Goal: Task Accomplishment & Management: Complete application form

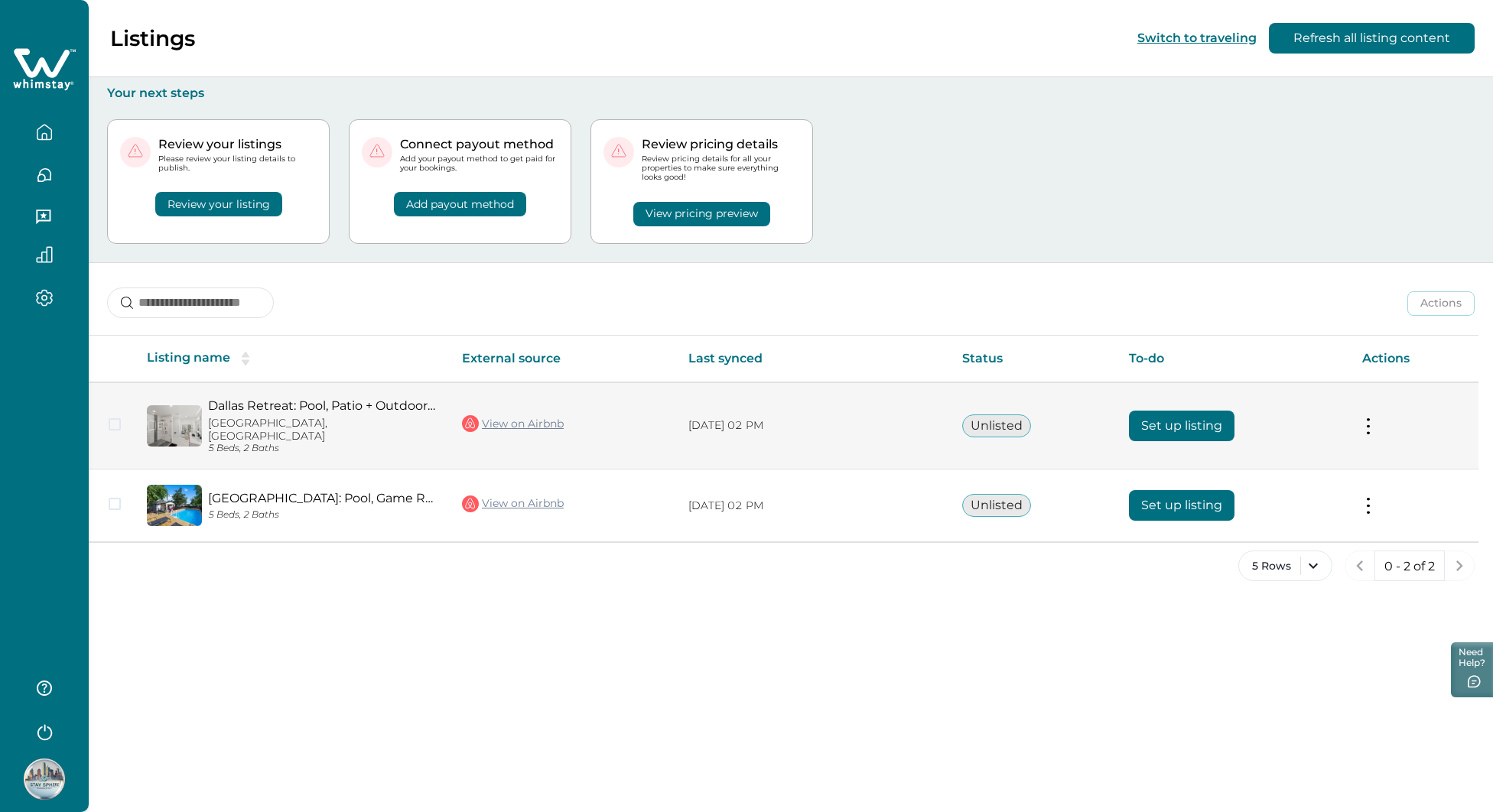
click at [1368, 418] on button at bounding box center [1368, 425] width 13 height 16
click at [693, 418] on p "[DATE] 02 PM" at bounding box center [813, 426] width 250 height 15
click at [1166, 414] on button "Set up listing" at bounding box center [1181, 426] width 105 height 30
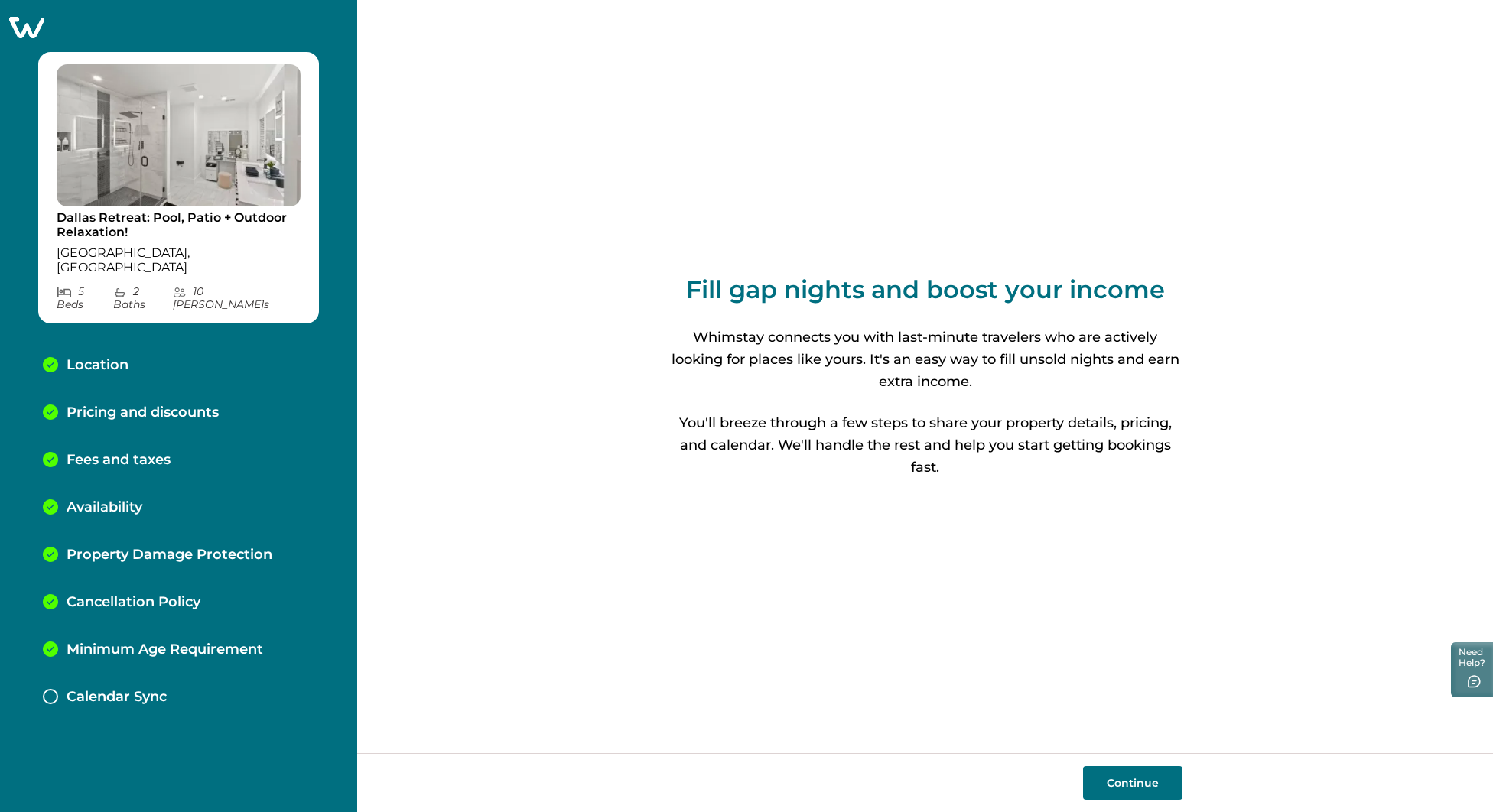
click at [1132, 793] on button "Continue" at bounding box center [1133, 782] width 100 height 34
select select "**"
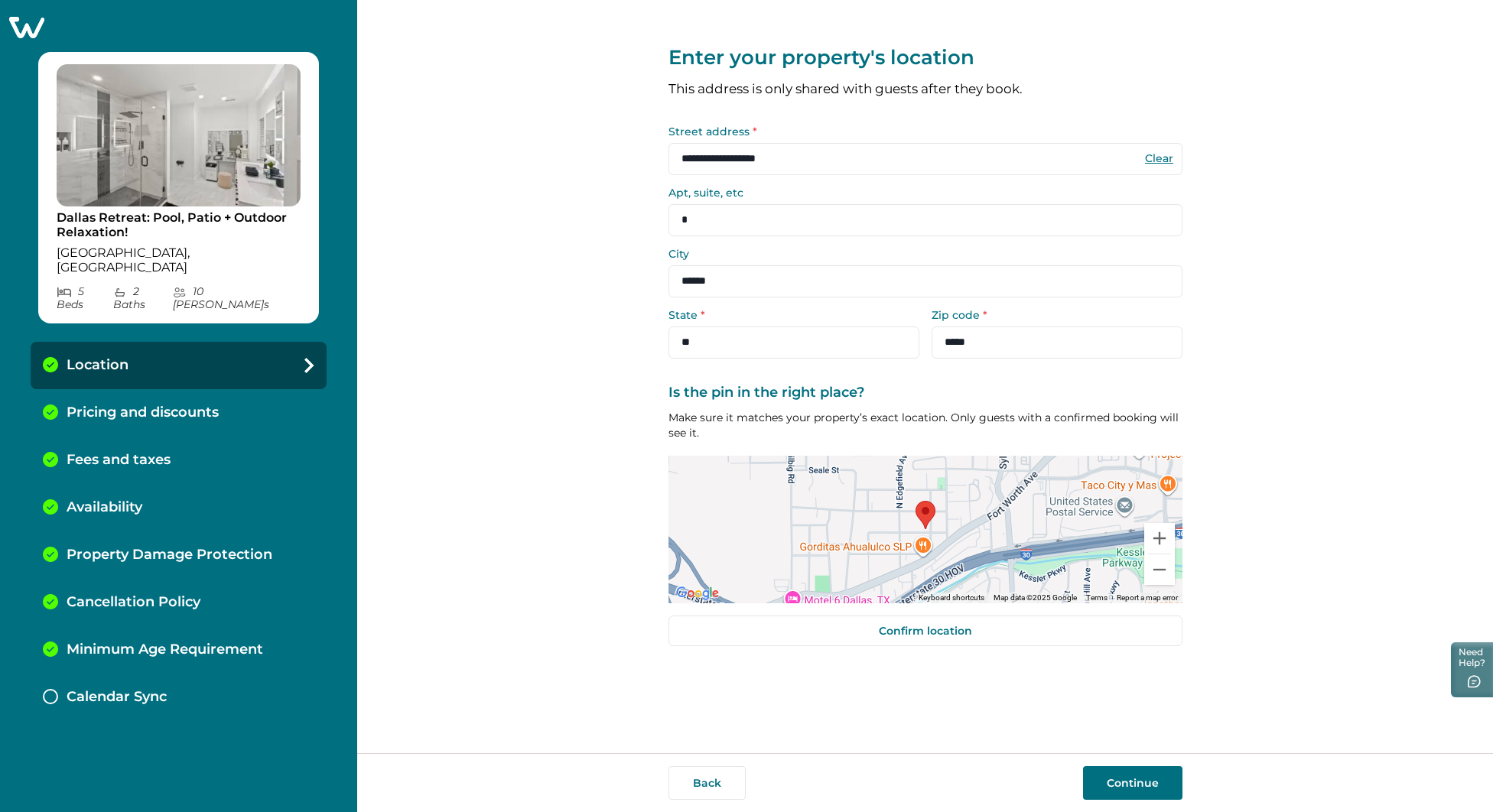
click at [1113, 783] on button "Continue" at bounding box center [1133, 782] width 100 height 34
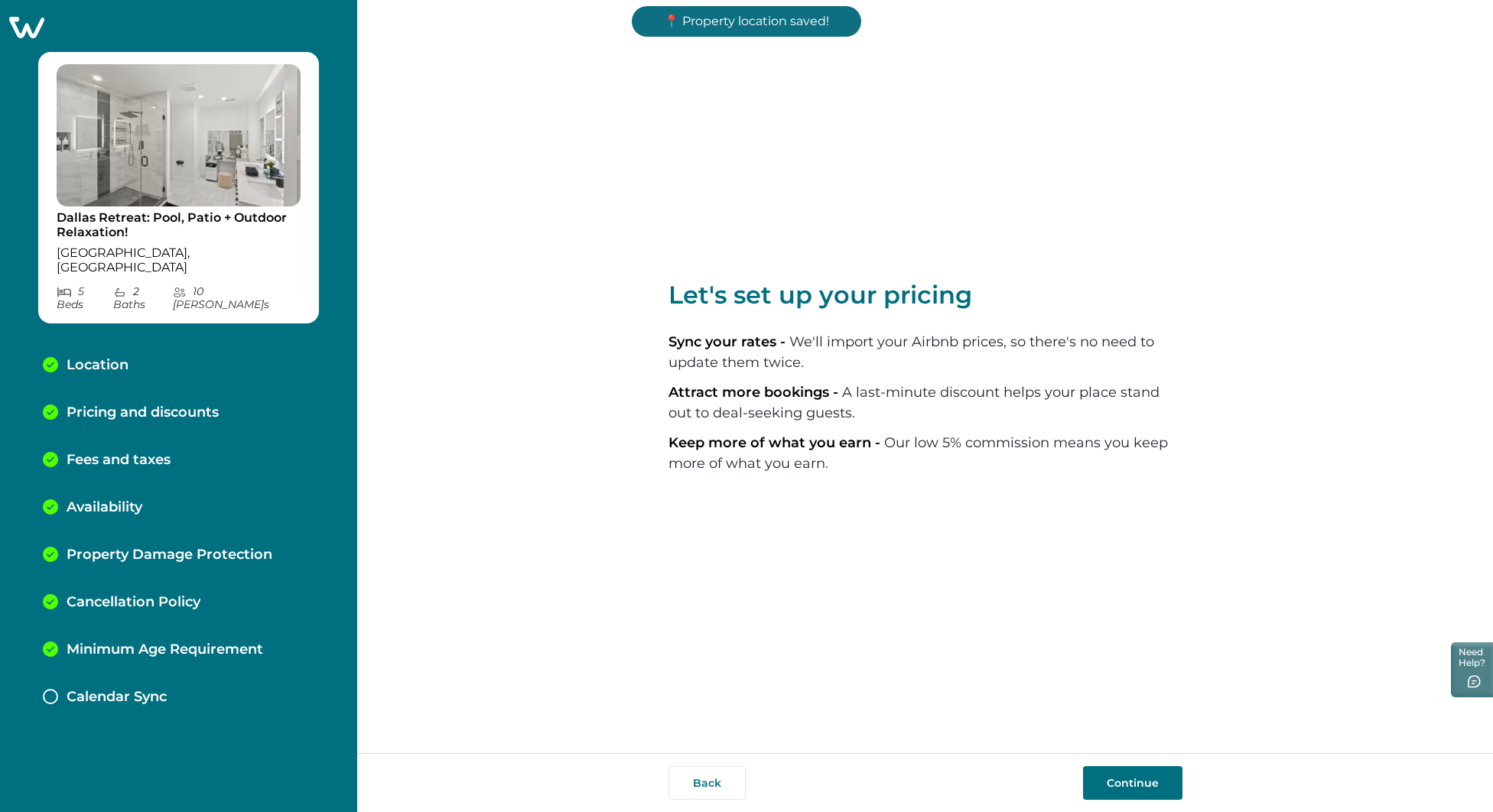
click at [1124, 787] on button "Continue" at bounding box center [1133, 782] width 100 height 34
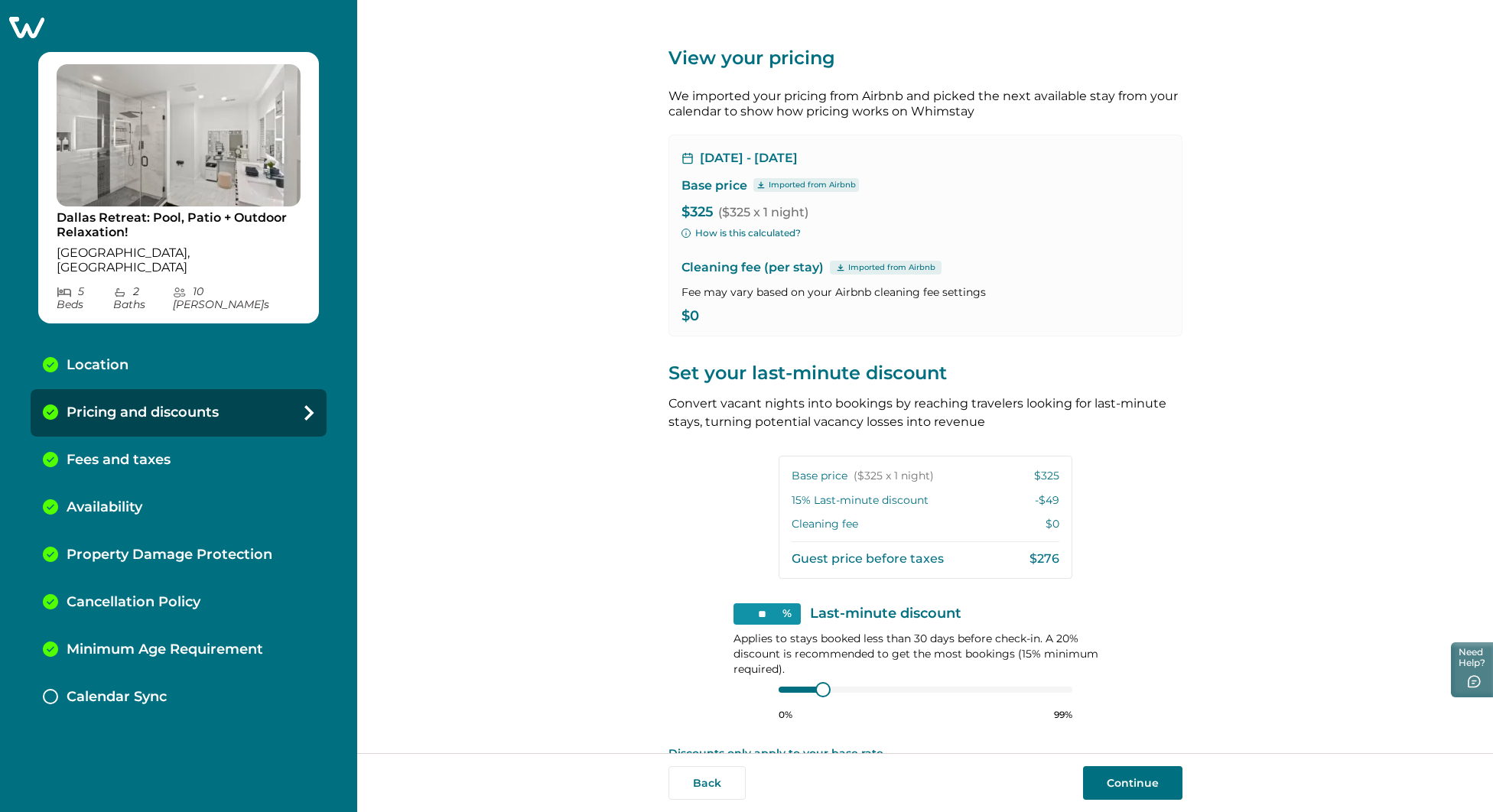
click at [722, 176] on div "[DATE] - [DATE] Base price Imported from Airbnb $325 ($325 x 1 night) How is th…" at bounding box center [924, 235] width 514 height 202
drag, startPoint x: 752, startPoint y: 152, endPoint x: 686, endPoint y: 174, distance: 69.6
click at [748, 152] on p "[DATE] - [DATE]" at bounding box center [749, 159] width 98 height 15
drag, startPoint x: 686, startPoint y: 174, endPoint x: 714, endPoint y: 207, distance: 43.3
click at [692, 180] on div "[DATE] - [DATE] Base price Imported from Airbnb $325 ($325 x 1 night) How is th…" at bounding box center [924, 235] width 514 height 202
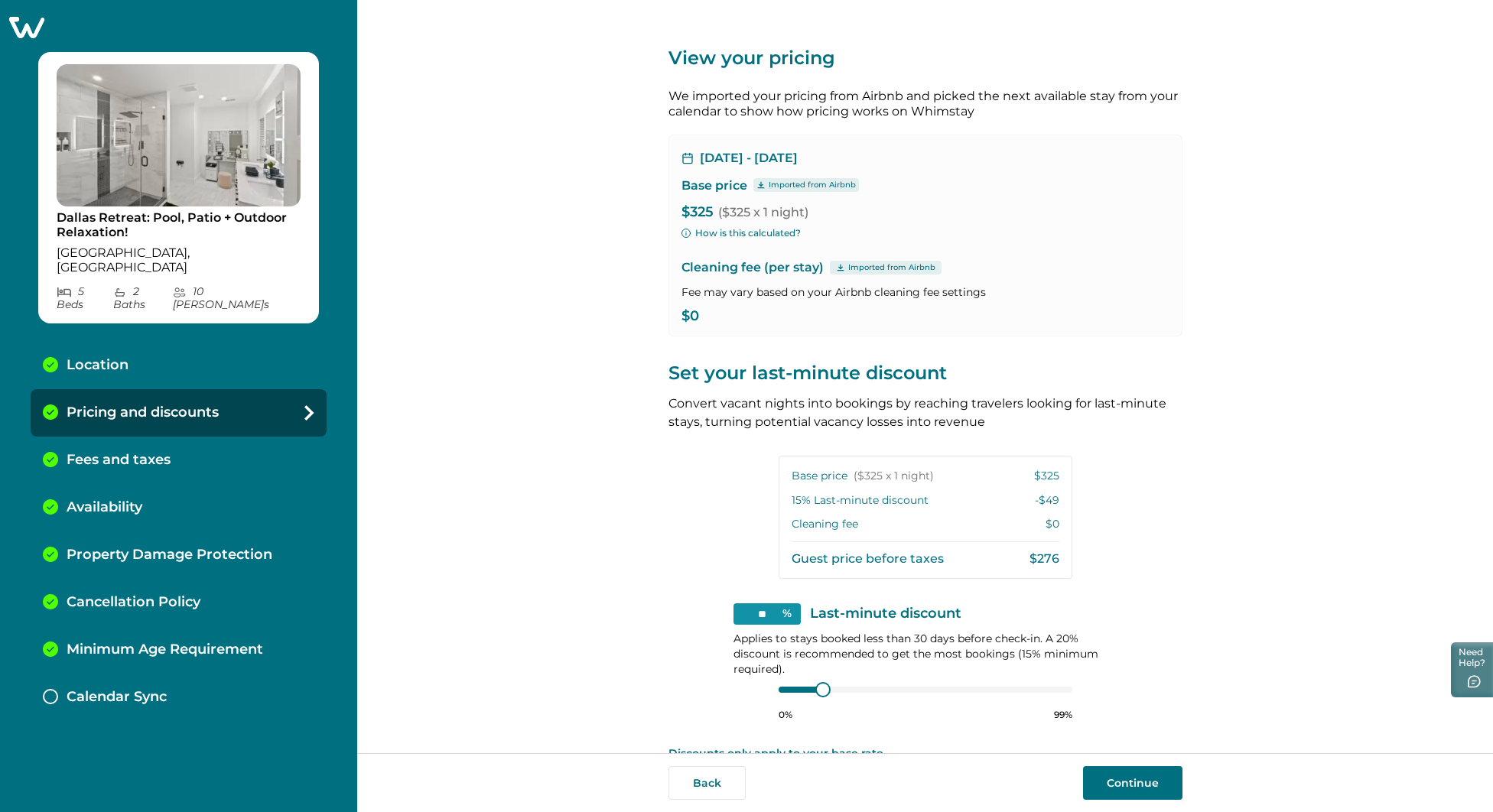
click at [714, 207] on p "$325 ($325 x 1 night)" at bounding box center [925, 212] width 488 height 15
drag, startPoint x: 734, startPoint y: 211, endPoint x: 737, endPoint y: 222, distance: 11.4
click at [734, 211] on span "($325 x 1 night)" at bounding box center [763, 212] width 90 height 14
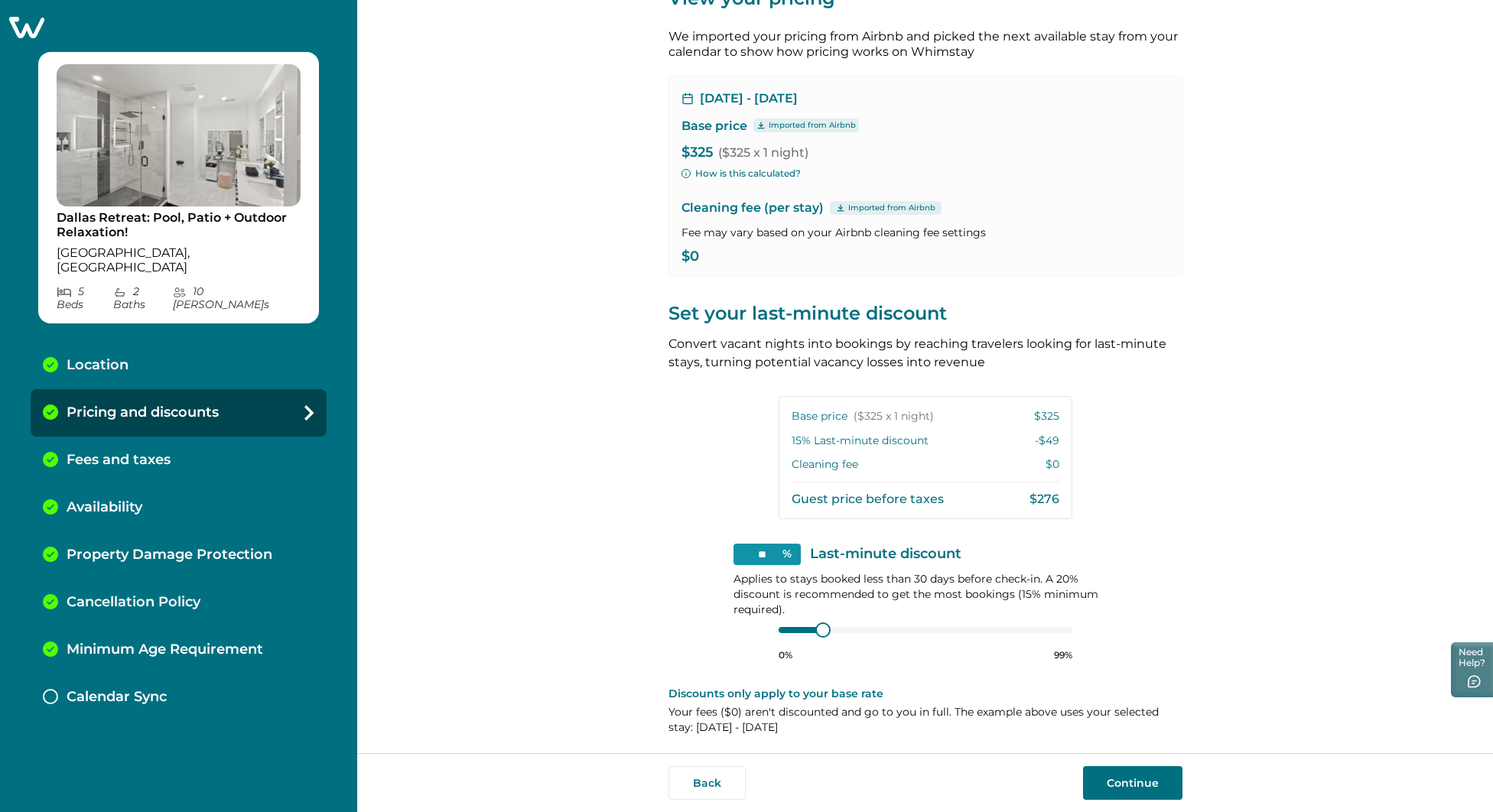
scroll to position [1, 0]
click at [779, 625] on div at bounding box center [925, 630] width 294 height 13
click at [1096, 783] on button "Continue" at bounding box center [1133, 782] width 100 height 34
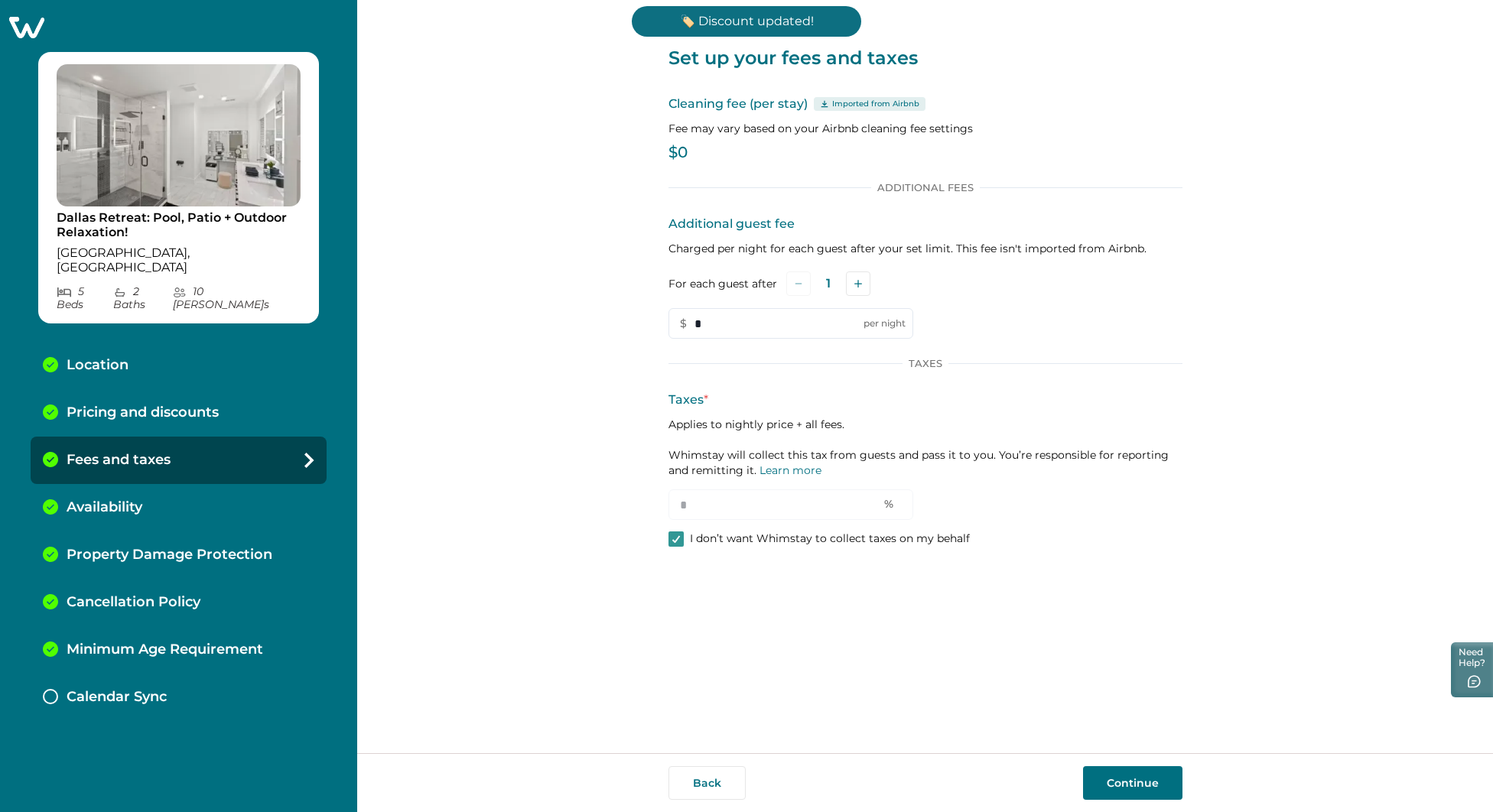
drag, startPoint x: 752, startPoint y: 114, endPoint x: 693, endPoint y: 153, distance: 70.7
click at [750, 117] on div "Cleaning fee (per stay) Imported from Airbnb Fee may vary based on your Airbnb …" at bounding box center [924, 130] width 514 height 72
drag, startPoint x: 693, startPoint y: 153, endPoint x: 676, endPoint y: 155, distance: 17.1
click at [693, 153] on p "$0" at bounding box center [924, 153] width 514 height 15
drag, startPoint x: 676, startPoint y: 155, endPoint x: 697, endPoint y: 142, distance: 24.7
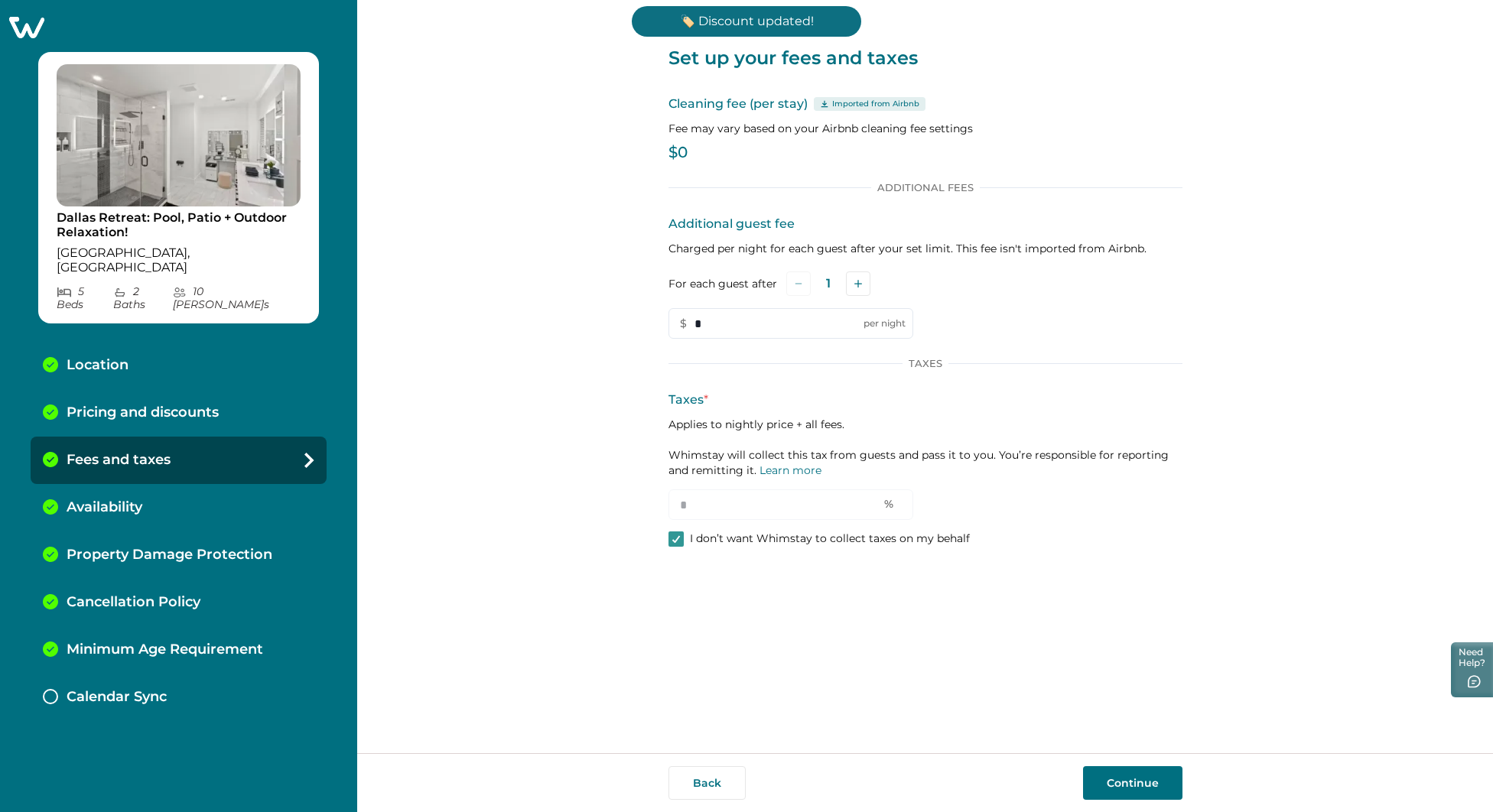
click at [676, 155] on p "$0" at bounding box center [924, 153] width 514 height 15
click at [697, 142] on div "Cleaning fee (per stay) Imported from Airbnb Fee may vary based on your Airbnb …" at bounding box center [924, 130] width 514 height 72
click at [700, 147] on p "$0" at bounding box center [924, 153] width 514 height 15
click at [701, 152] on p "$0" at bounding box center [924, 153] width 514 height 15
click at [733, 154] on p "$0" at bounding box center [924, 153] width 514 height 15
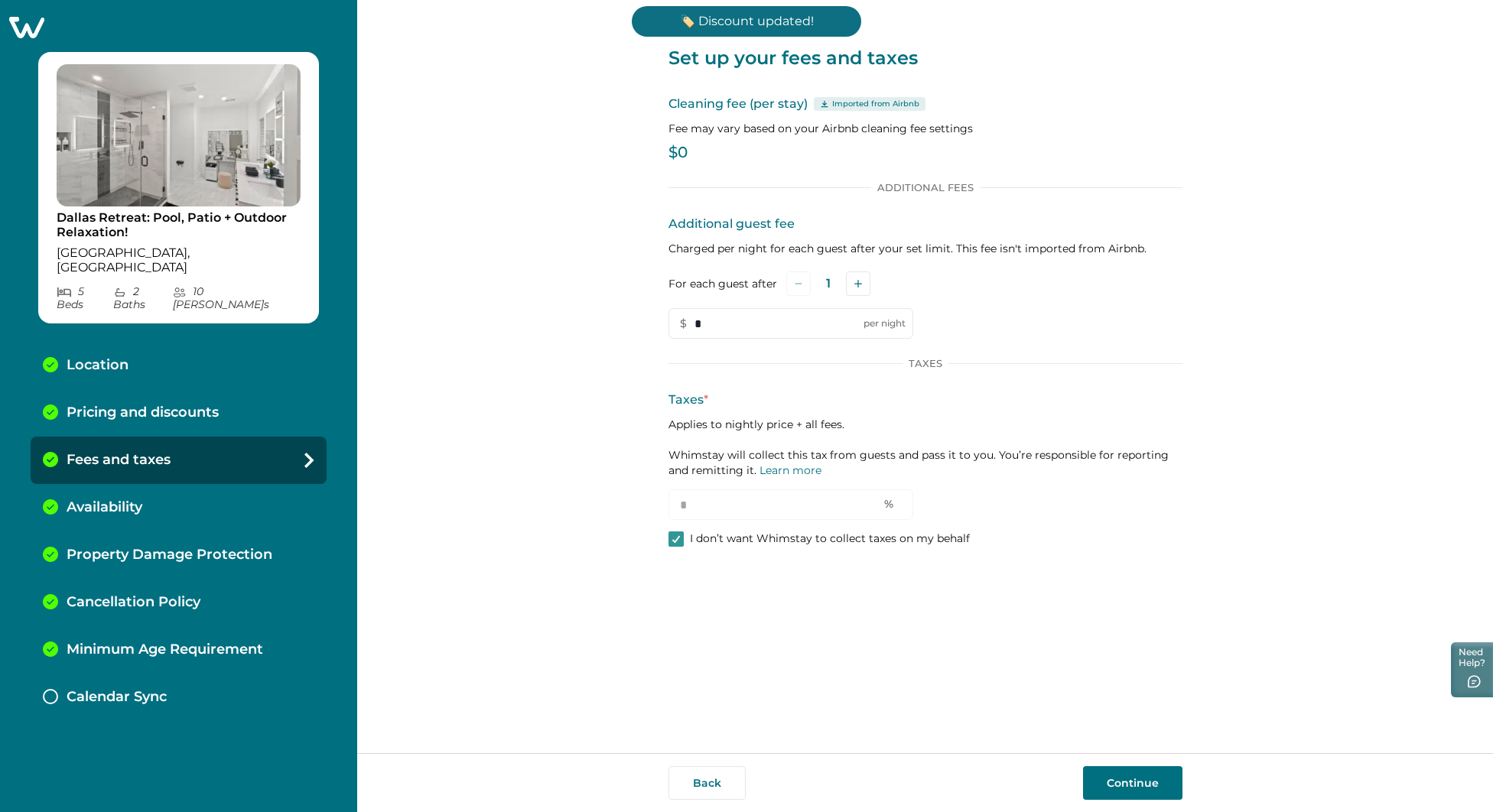
drag, startPoint x: 733, startPoint y: 155, endPoint x: 860, endPoint y: 196, distance: 133.5
click at [749, 159] on div "Cleaning fee (per stay) Imported from Airbnb Fee may vary based on your Airbnb …" at bounding box center [924, 130] width 514 height 72
click at [860, 282] on button "Add" at bounding box center [858, 283] width 24 height 24
drag, startPoint x: 802, startPoint y: 323, endPoint x: 729, endPoint y: 320, distance: 73.1
click at [729, 320] on input "*" at bounding box center [790, 323] width 245 height 30
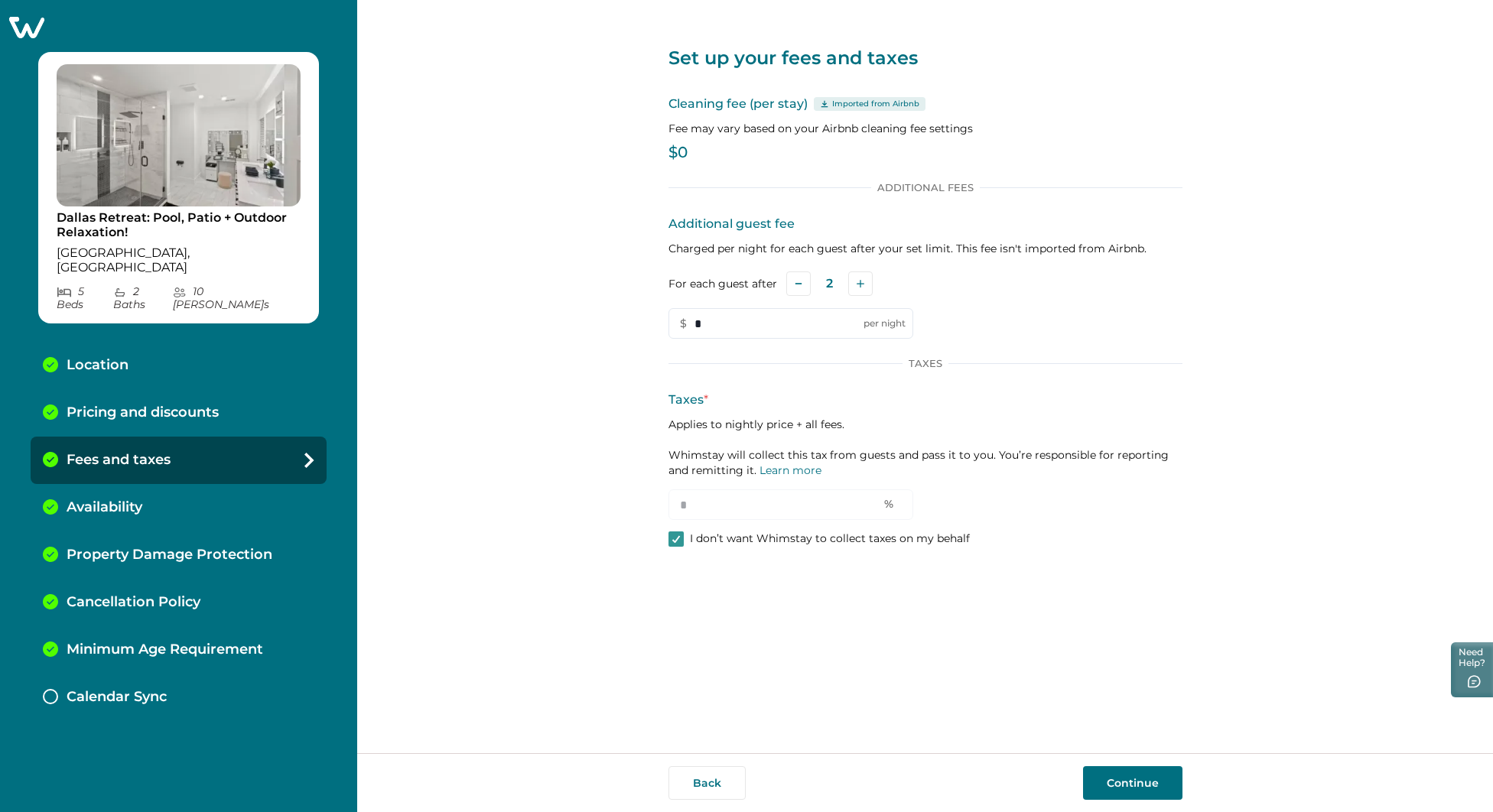
click at [763, 109] on p "Cleaning fee (per stay) Imported from Airbnb" at bounding box center [924, 104] width 514 height 19
drag, startPoint x: 785, startPoint y: 106, endPoint x: 835, endPoint y: 101, distance: 50.2
click at [785, 106] on p "Cleaning fee (per stay) Imported from Airbnb" at bounding box center [924, 104] width 514 height 19
click at [836, 100] on p "Imported from Airbnb" at bounding box center [875, 104] width 87 height 13
drag, startPoint x: 760, startPoint y: 129, endPoint x: 783, endPoint y: 164, distance: 41.9
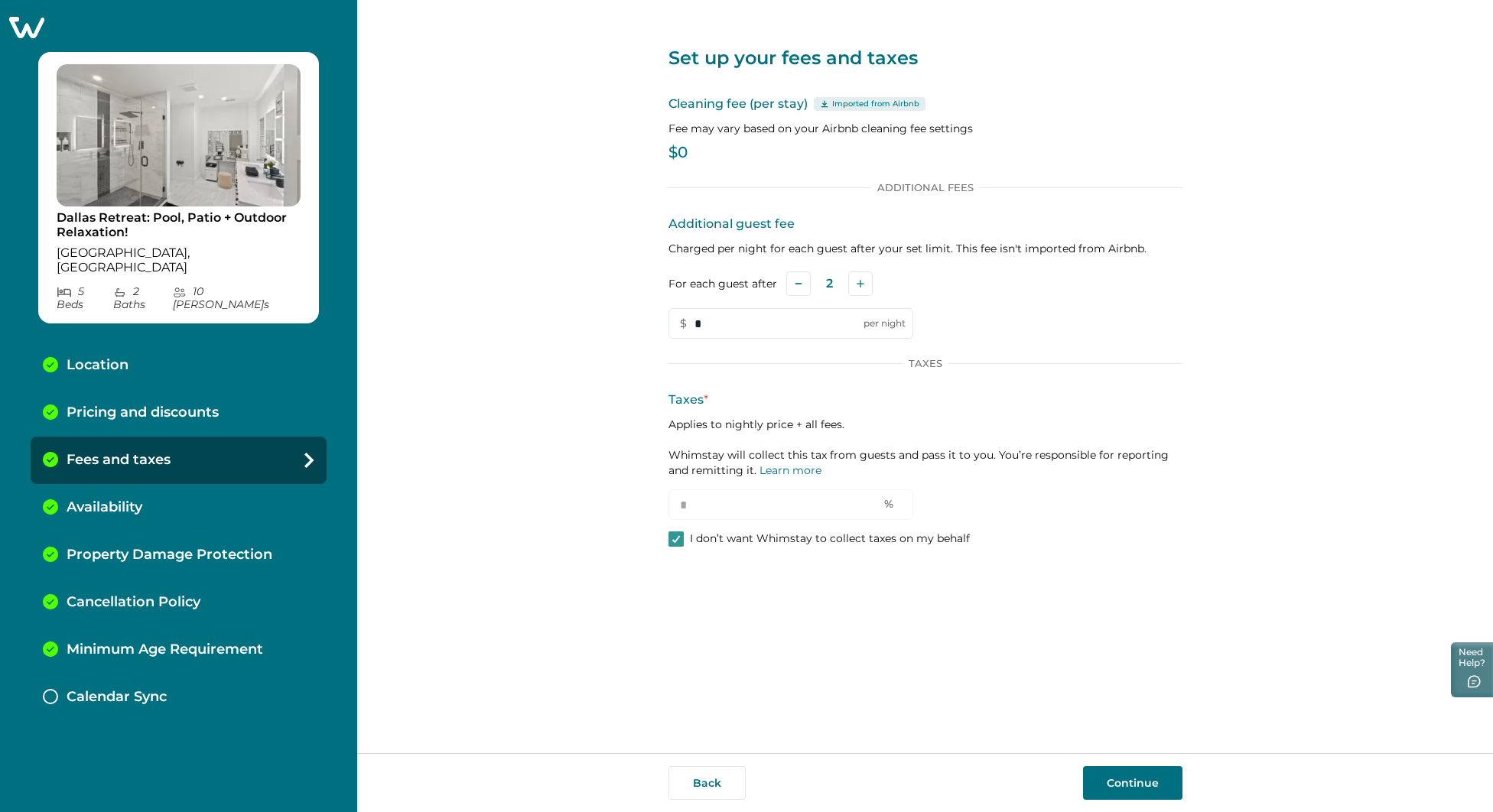
click at [763, 132] on p "Fee may vary based on your Airbnb cleaning fee settings" at bounding box center [924, 128] width 514 height 15
drag, startPoint x: 773, startPoint y: 326, endPoint x: 639, endPoint y: 321, distance: 134.1
click at [639, 321] on div "Set up your fees and taxes Cleaning fee (per stay) Imported from Airbnb Fee may…" at bounding box center [924, 376] width 1135 height 753
type input "***"
click at [1032, 307] on div "Additional guest fee Charged per night for each guest after your set limit. Thi…" at bounding box center [924, 277] width 514 height 124
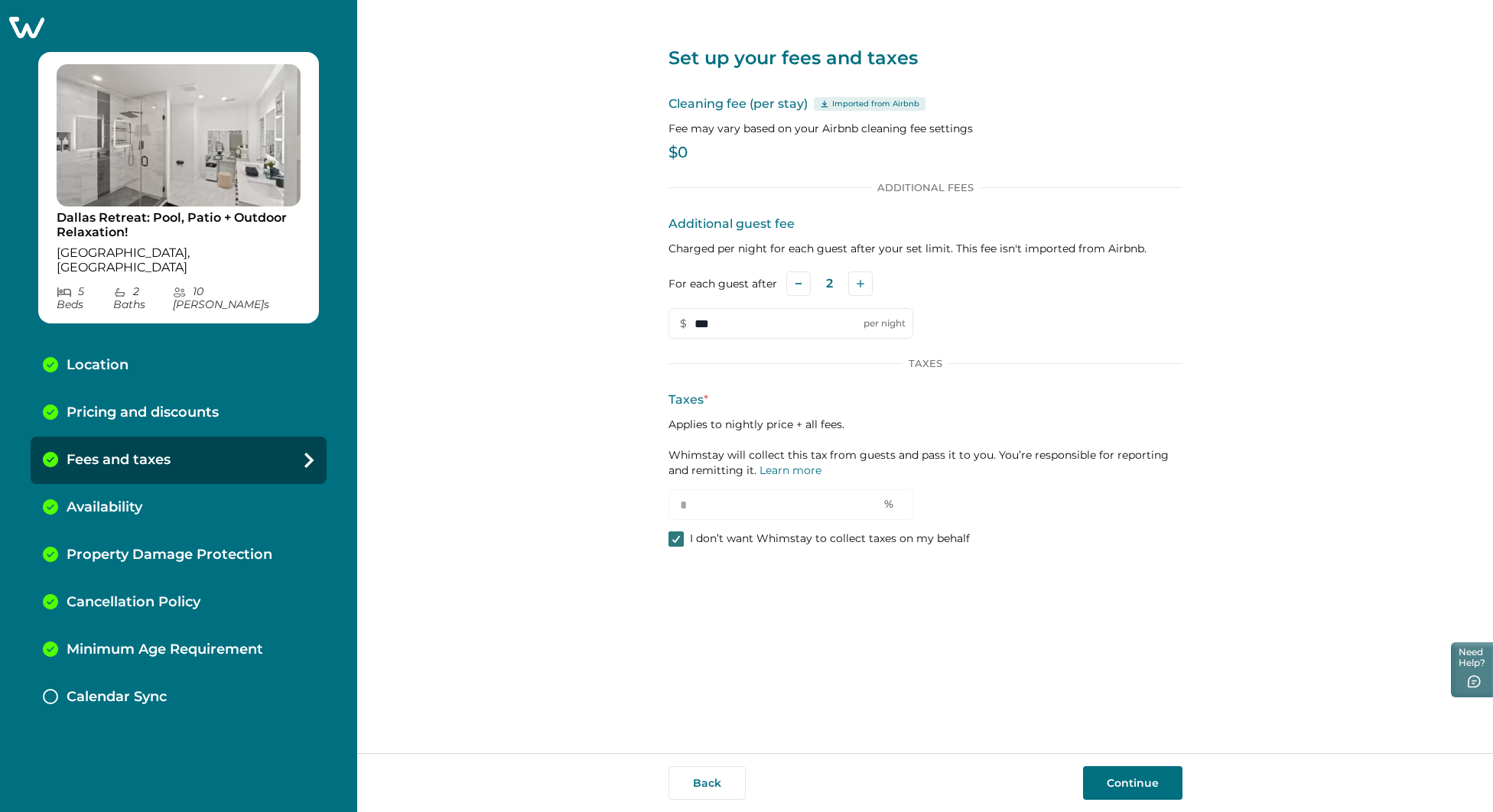
click at [673, 536] on icon at bounding box center [676, 539] width 9 height 8
click at [731, 508] on input "*" at bounding box center [790, 504] width 245 height 30
drag, startPoint x: 732, startPoint y: 504, endPoint x: 616, endPoint y: 499, distance: 116.1
click at [616, 499] on div "Set up your fees and taxes Cleaning fee (per stay) Imported from Airbnb Fee may…" at bounding box center [924, 376] width 1135 height 753
type input "*"
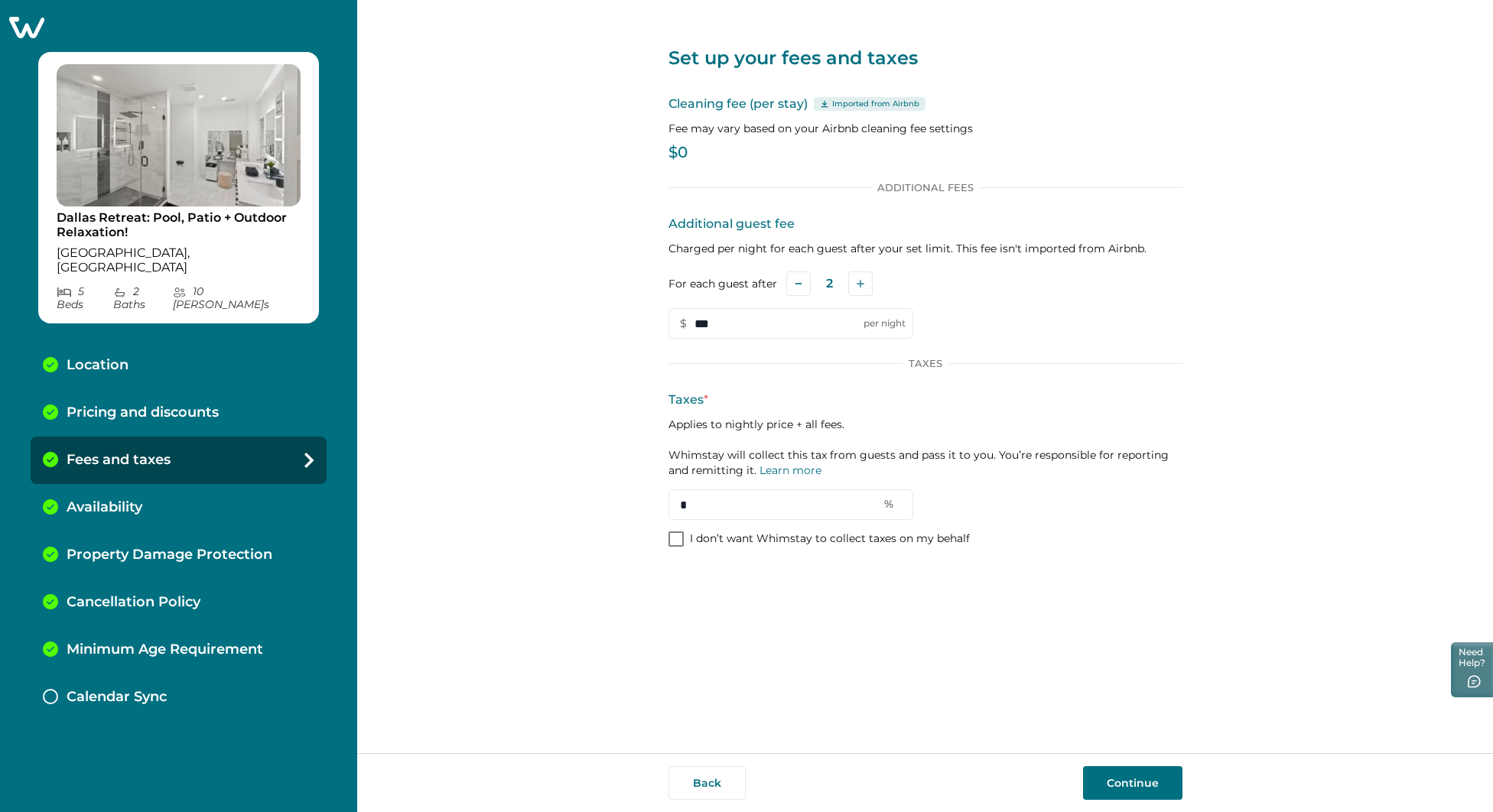
type input "*"
click at [961, 460] on p "Applies to nightly price + all fees. Whimstay will collect this tax from guests…" at bounding box center [924, 447] width 514 height 62
click at [732, 510] on input "*" at bounding box center [790, 504] width 245 height 30
click at [756, 508] on input "text" at bounding box center [790, 504] width 245 height 30
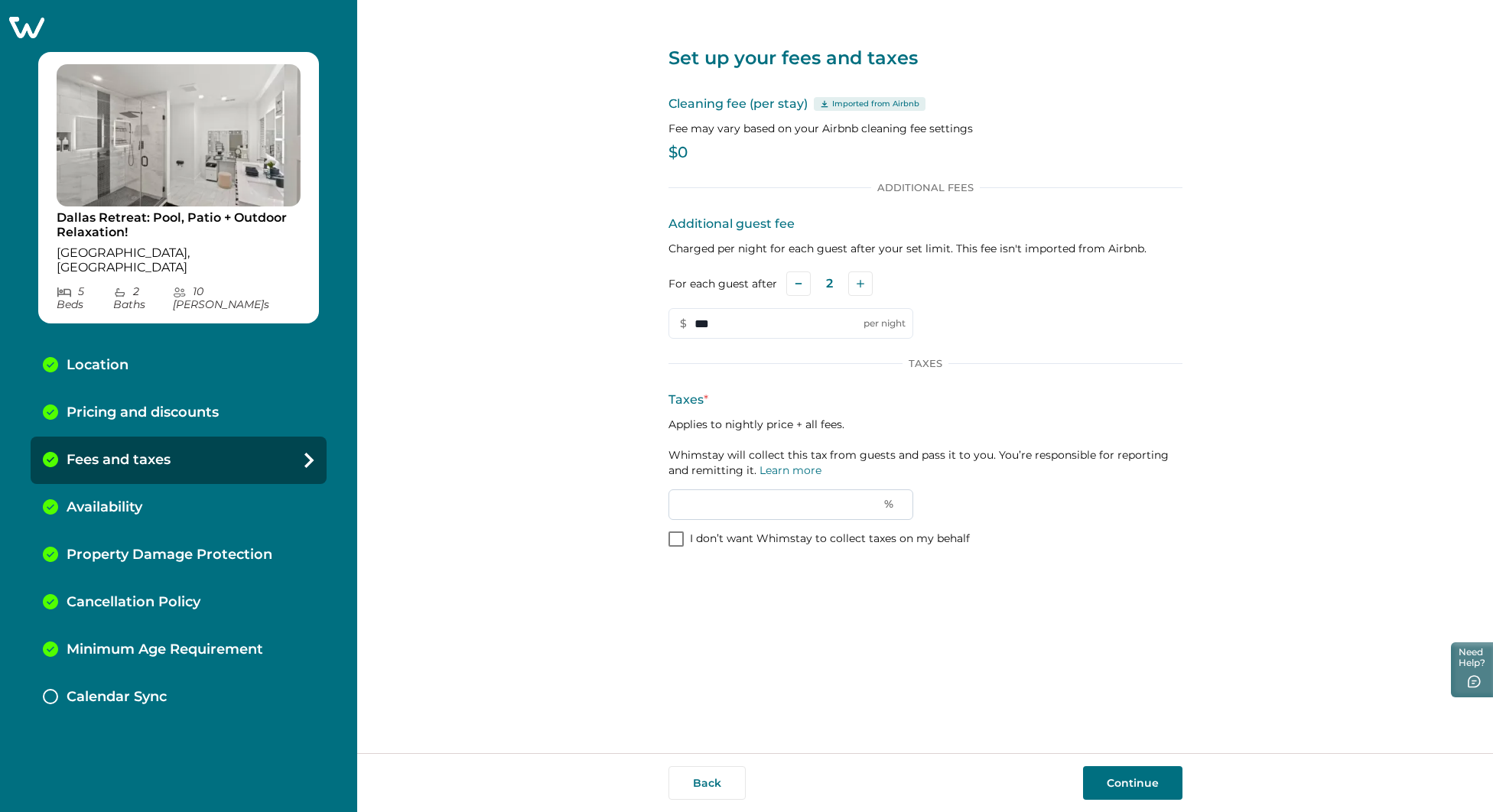
scroll to position [0, 0]
click at [823, 444] on p "Applies to nightly price + all fees. Whimstay will collect this tax from guests…" at bounding box center [924, 447] width 514 height 62
click at [761, 533] on p "I don’t want Whimstay to collect taxes on my behalf" at bounding box center [830, 539] width 280 height 15
type input "*"
click at [758, 537] on p "I don’t want Whimstay to collect taxes on my behalf" at bounding box center [830, 539] width 280 height 15
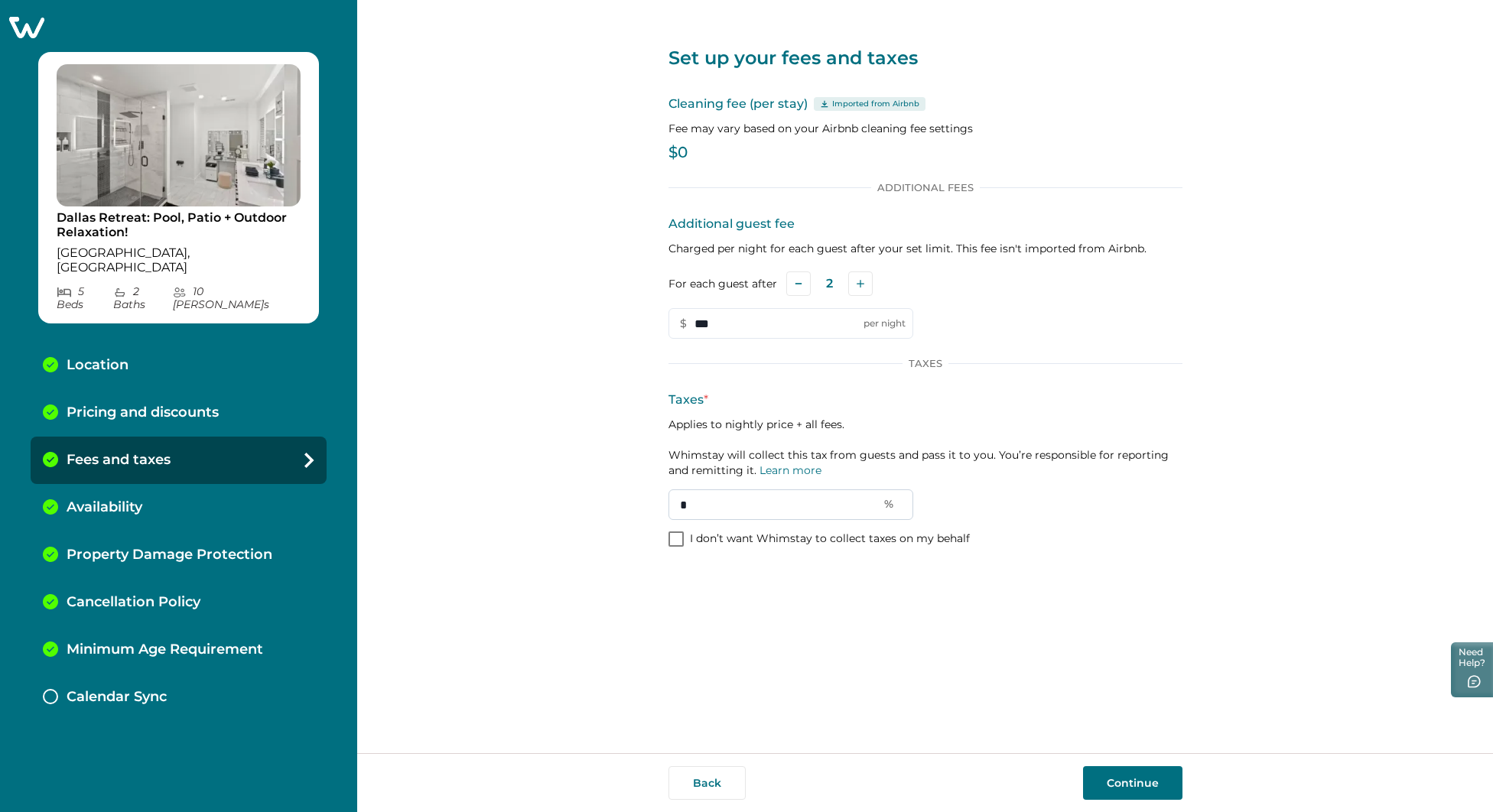
click at [766, 513] on input "*" at bounding box center [790, 504] width 245 height 30
click at [784, 538] on p "I don’t want Whimstay to collect taxes on my behalf" at bounding box center [830, 539] width 280 height 15
type input "*"
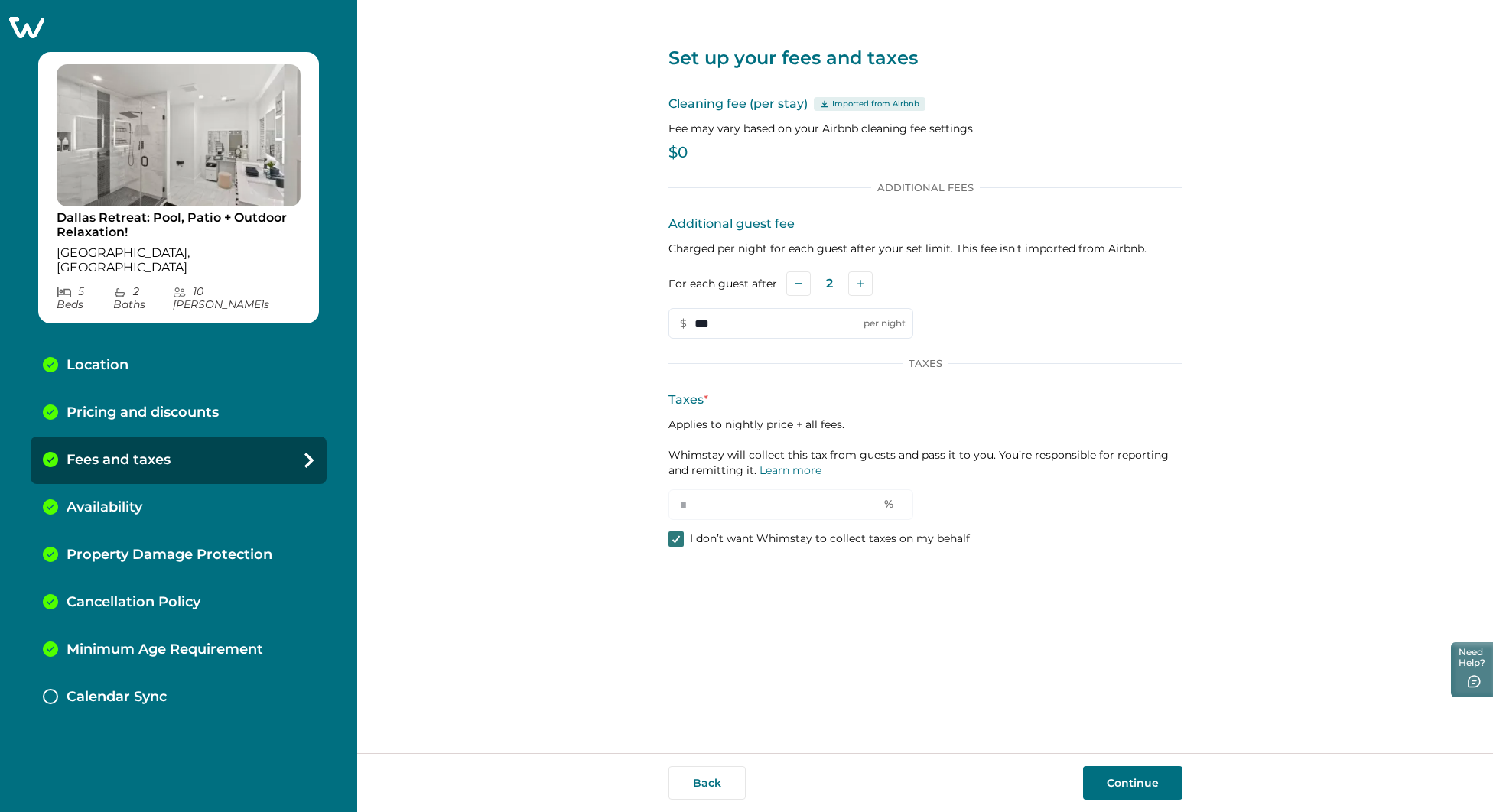
drag, startPoint x: 1118, startPoint y: 788, endPoint x: 1112, endPoint y: 782, distance: 8.5
click at [1117, 785] on button "Continue" at bounding box center [1133, 782] width 100 height 34
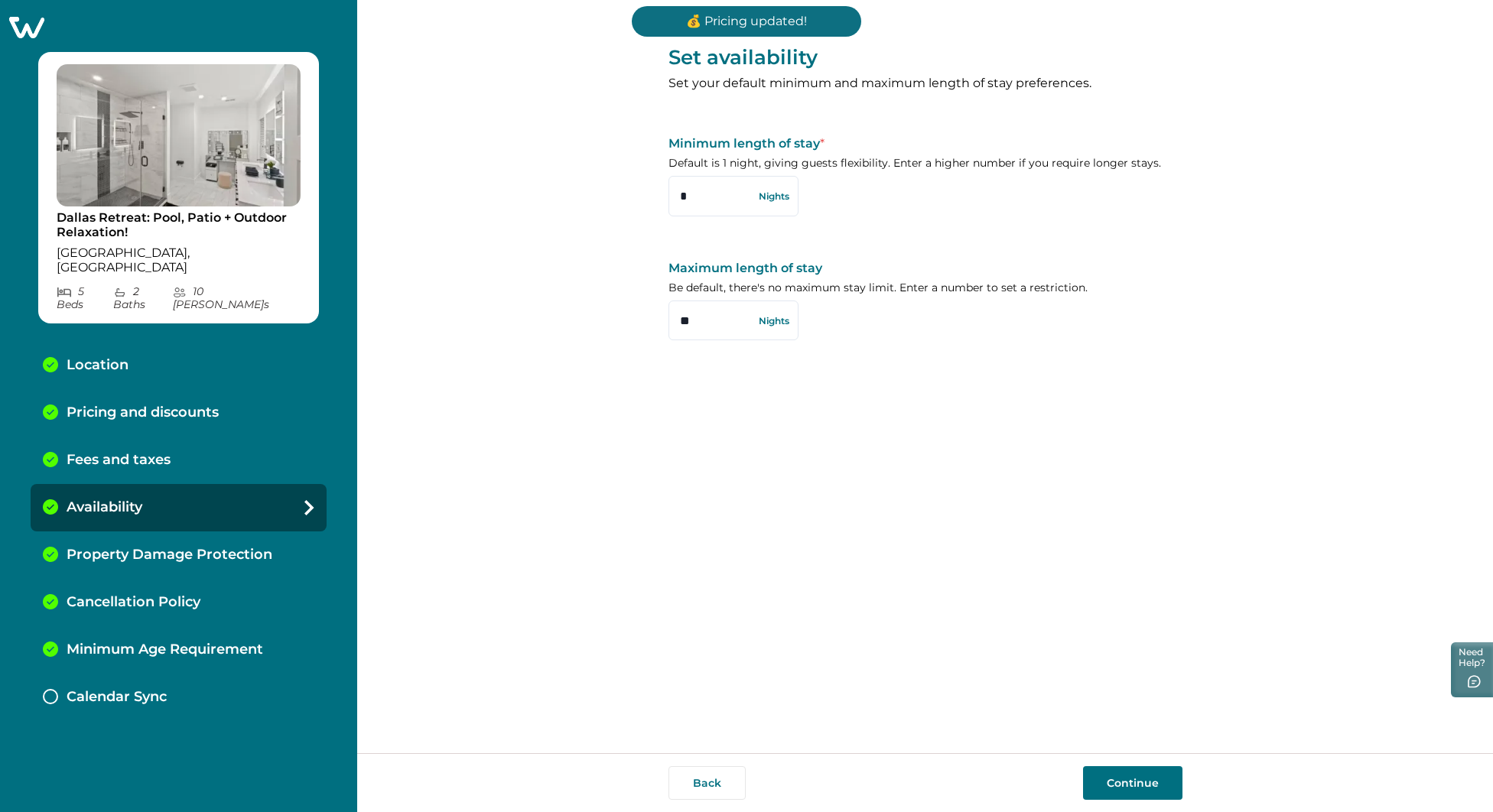
drag, startPoint x: 1113, startPoint y: 790, endPoint x: 1073, endPoint y: 708, distance: 91.2
click at [1110, 788] on button "Continue" at bounding box center [1133, 782] width 100 height 34
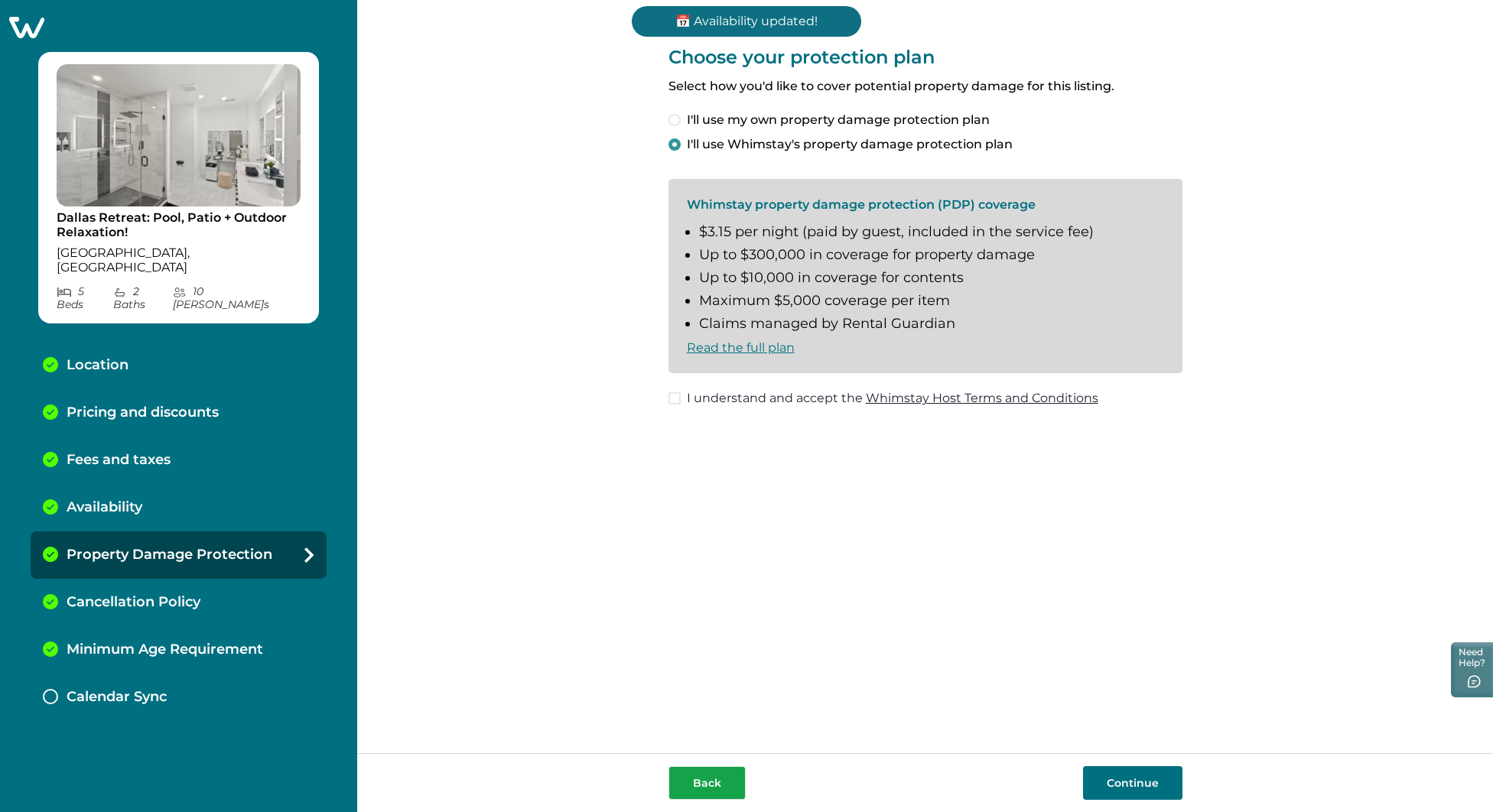
click at [701, 793] on button "Back" at bounding box center [707, 782] width 78 height 34
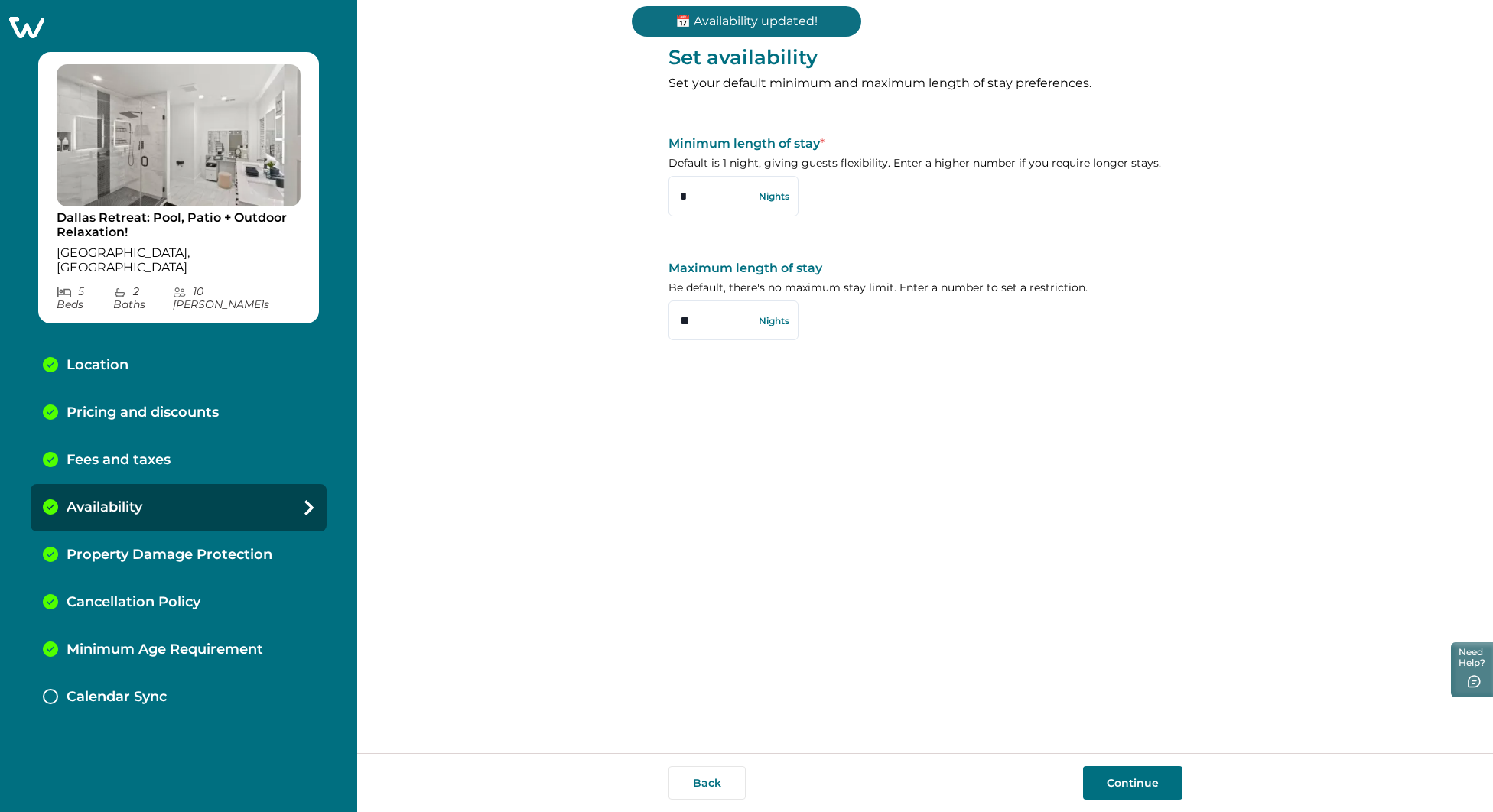
drag, startPoint x: 721, startPoint y: 320, endPoint x: 650, endPoint y: 312, distance: 71.4
click at [650, 312] on div "Set availability Set your default minimum and maximum length of stay preference…" at bounding box center [924, 376] width 1135 height 753
type input "*"
drag, startPoint x: 1129, startPoint y: 329, endPoint x: 1115, endPoint y: 406, distance: 78.3
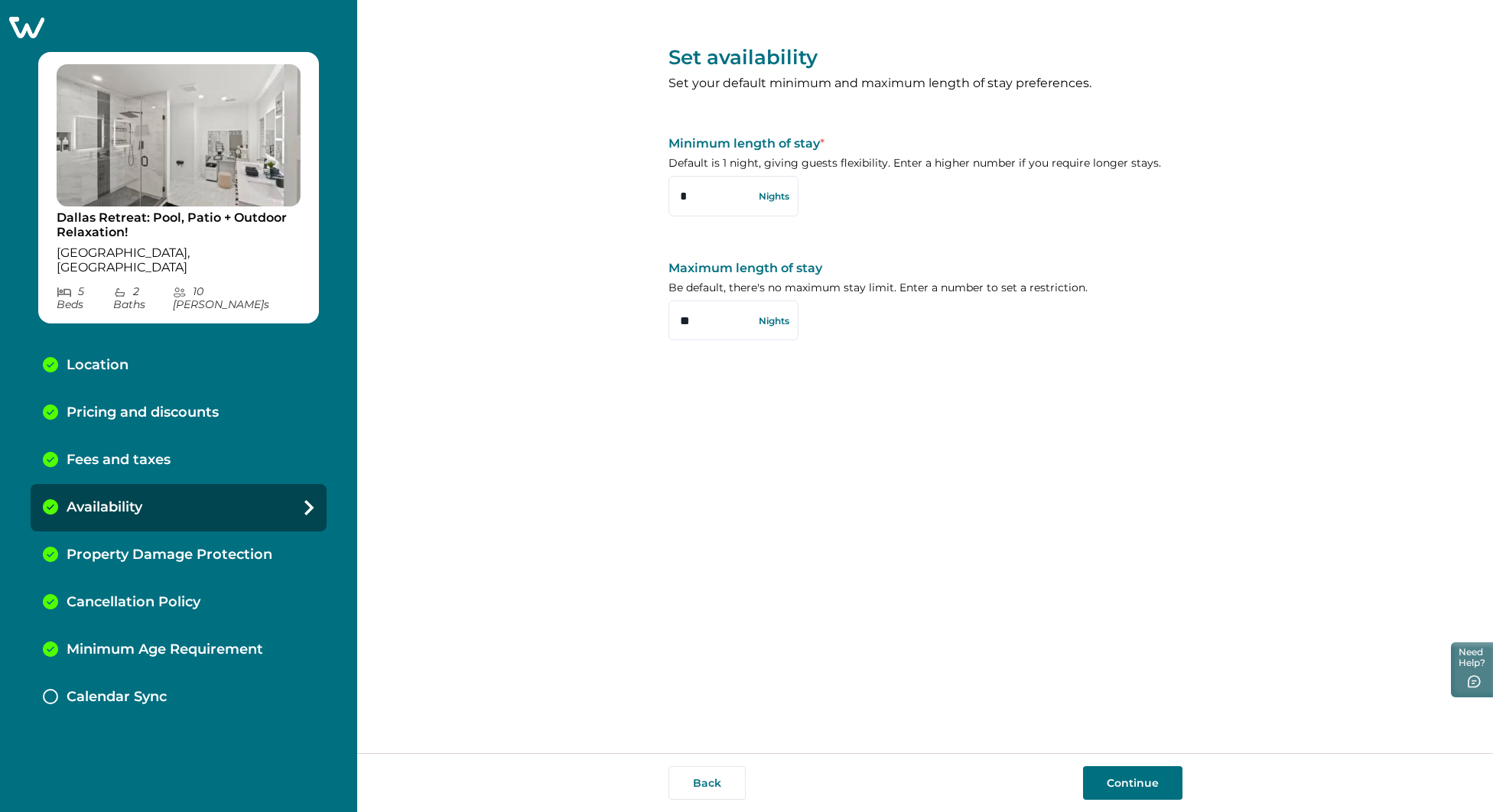
click at [1127, 328] on div "Maximum length of stay Be default, there's no maximum stay limit. Enter a numbe…" at bounding box center [924, 300] width 514 height 80
click at [693, 317] on input "**" at bounding box center [733, 320] width 130 height 40
drag, startPoint x: 701, startPoint y: 318, endPoint x: 630, endPoint y: 315, distance: 71.1
click at [630, 315] on div "Set availability Set your default minimum and maximum length of stay preference…" at bounding box center [924, 376] width 1135 height 753
type input "**"
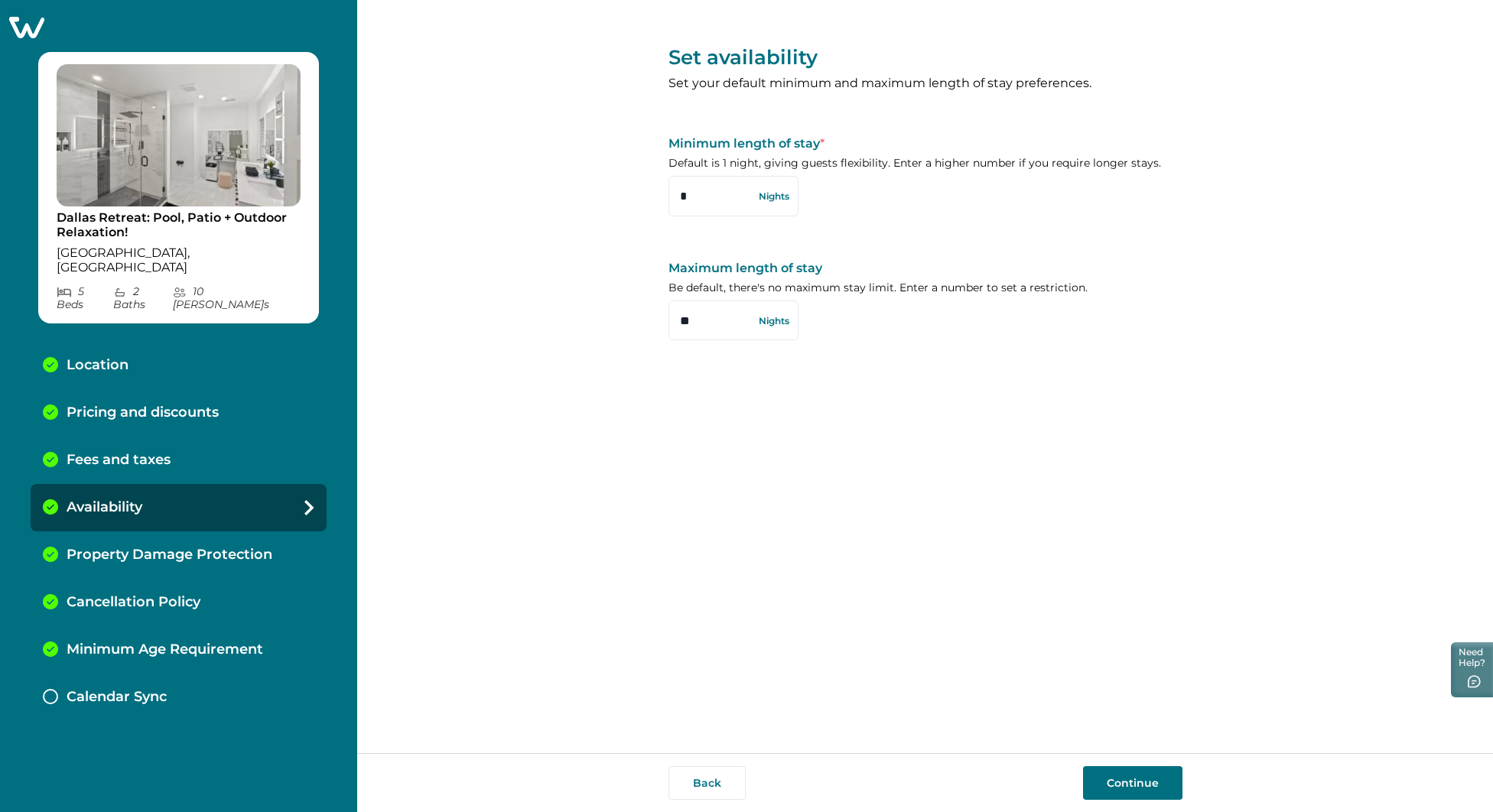
drag, startPoint x: 964, startPoint y: 362, endPoint x: 975, endPoint y: 387, distance: 27.3
click at [968, 368] on div "Set availability Set your default minimum and maximum length of stay preference…" at bounding box center [924, 188] width 514 height 377
drag, startPoint x: 1133, startPoint y: 782, endPoint x: 1045, endPoint y: 583, distance: 217.6
click at [1130, 782] on button "Continue" at bounding box center [1133, 782] width 100 height 34
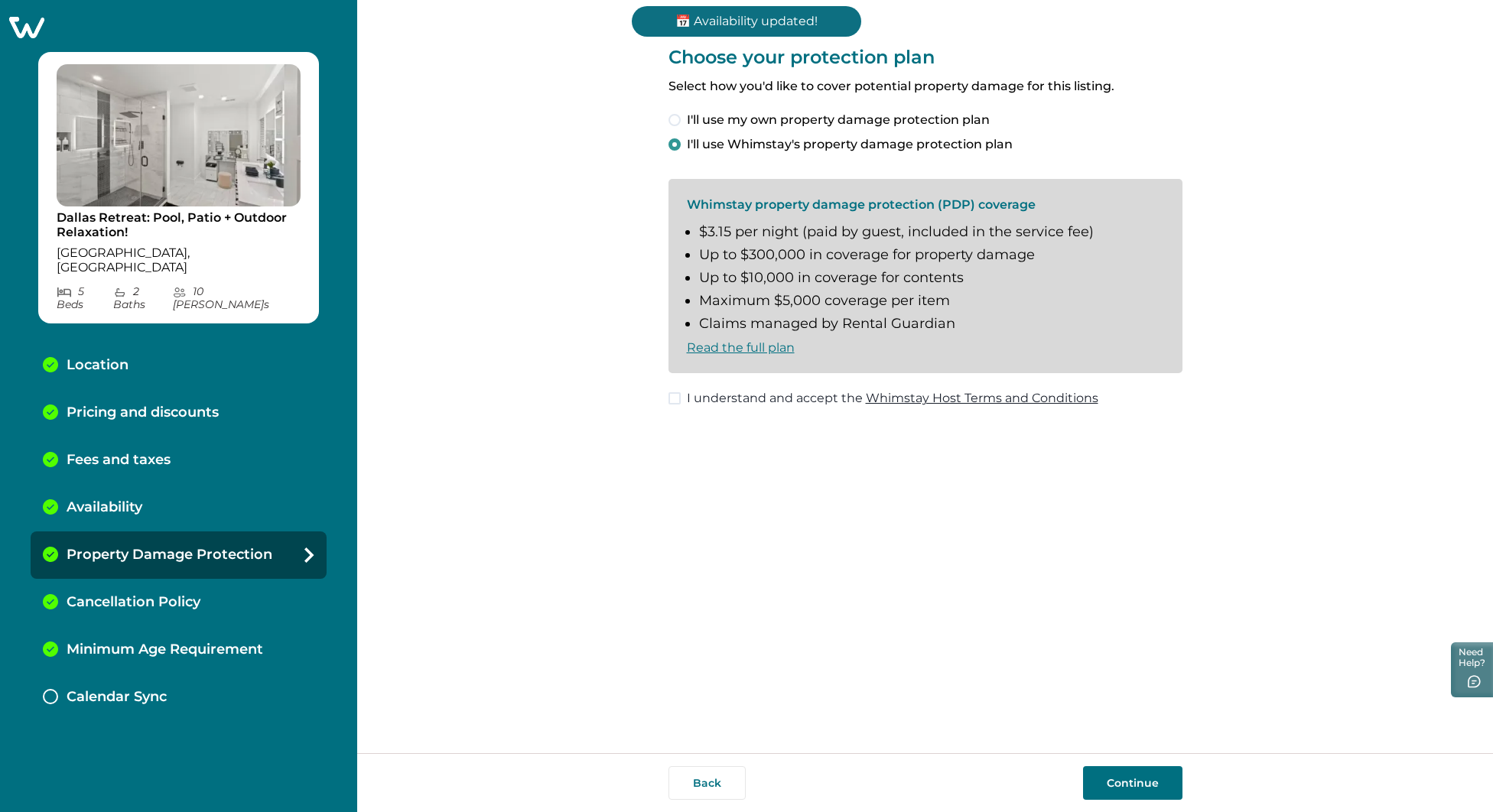
click at [679, 401] on span at bounding box center [674, 398] width 13 height 13
click at [1131, 786] on button "Continue" at bounding box center [1133, 782] width 100 height 34
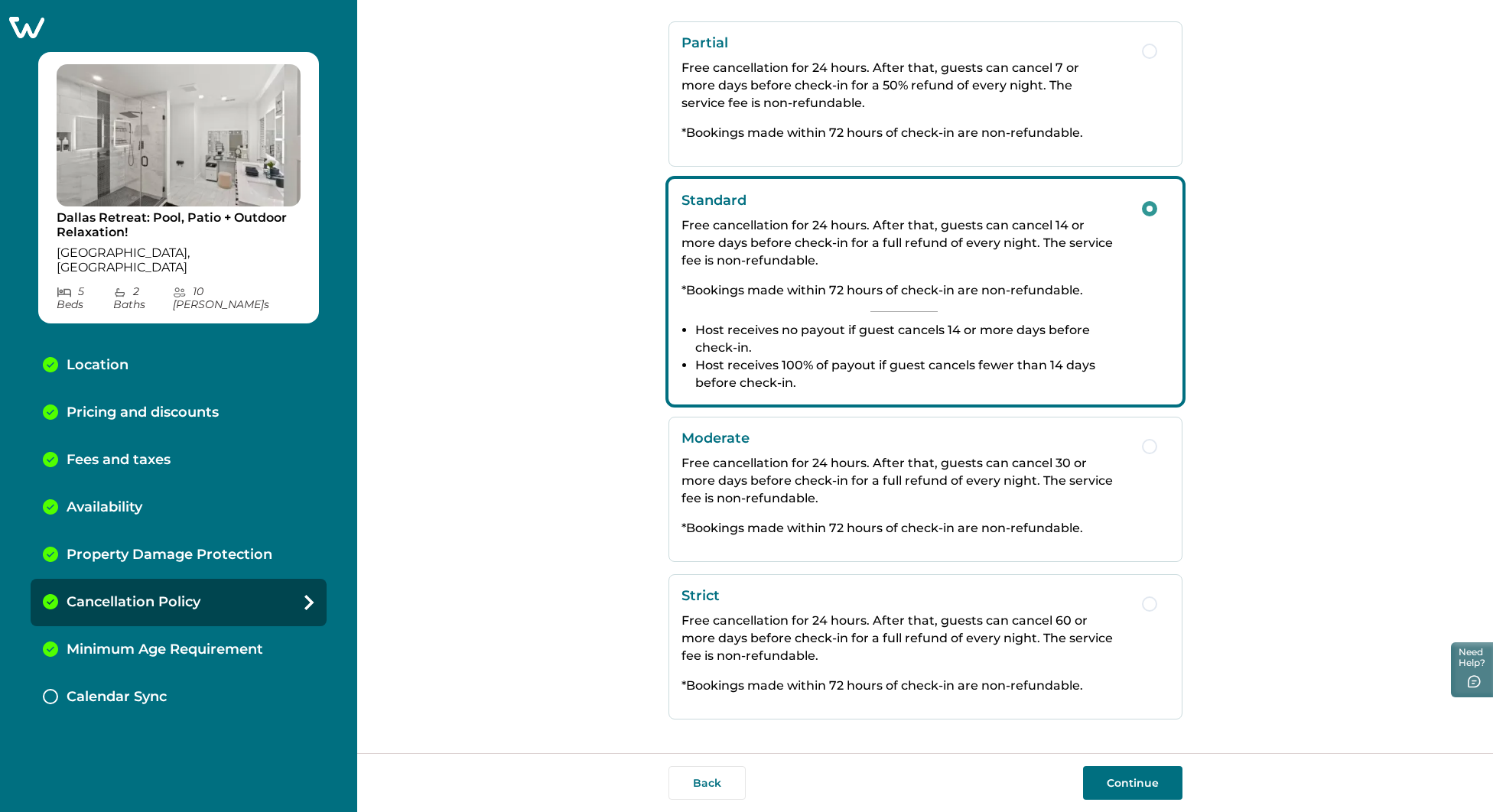
scroll to position [83, 0]
click at [1141, 782] on button "Continue" at bounding box center [1133, 782] width 100 height 34
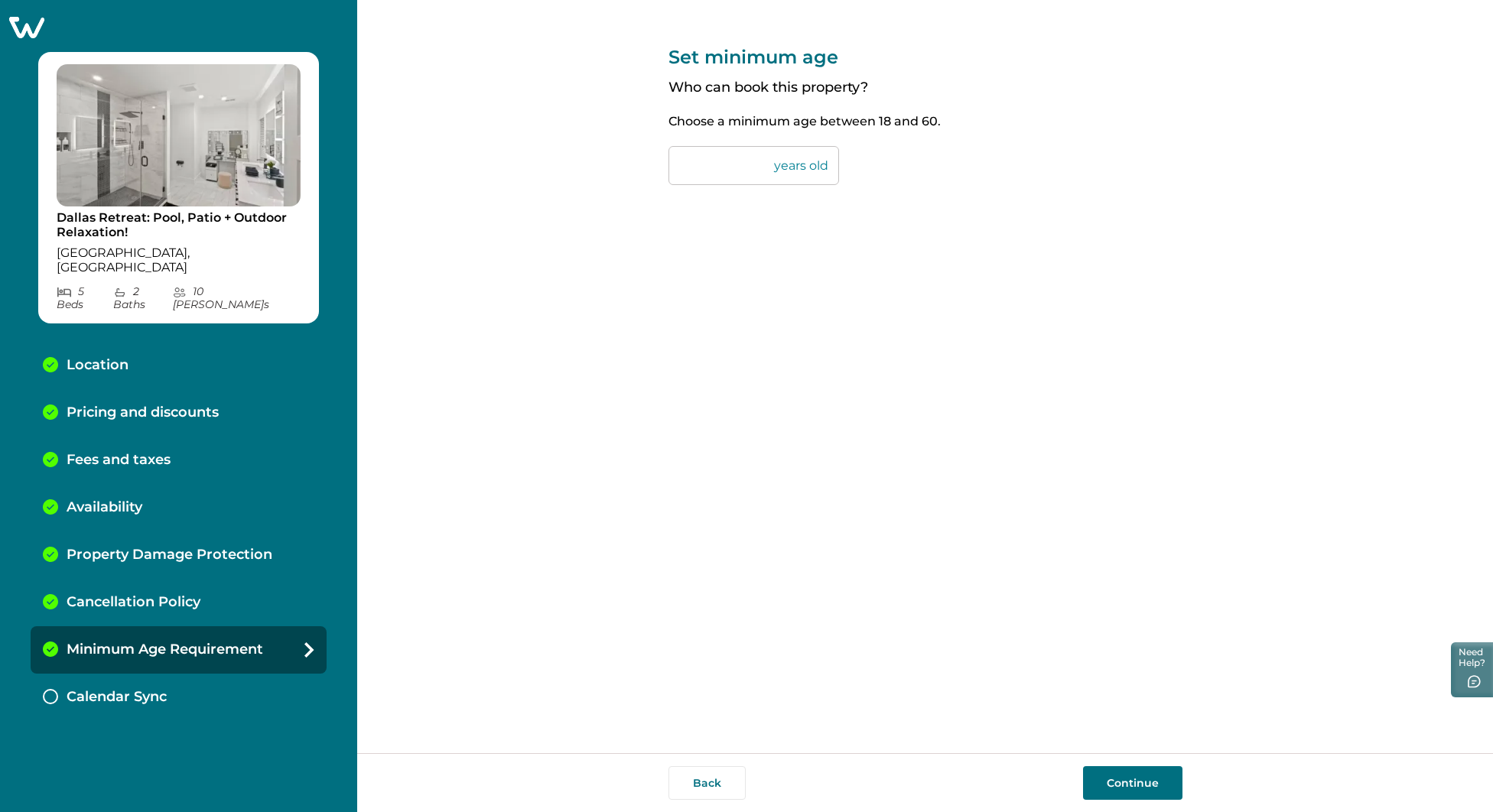
click at [1135, 782] on button "Continue" at bounding box center [1133, 782] width 100 height 34
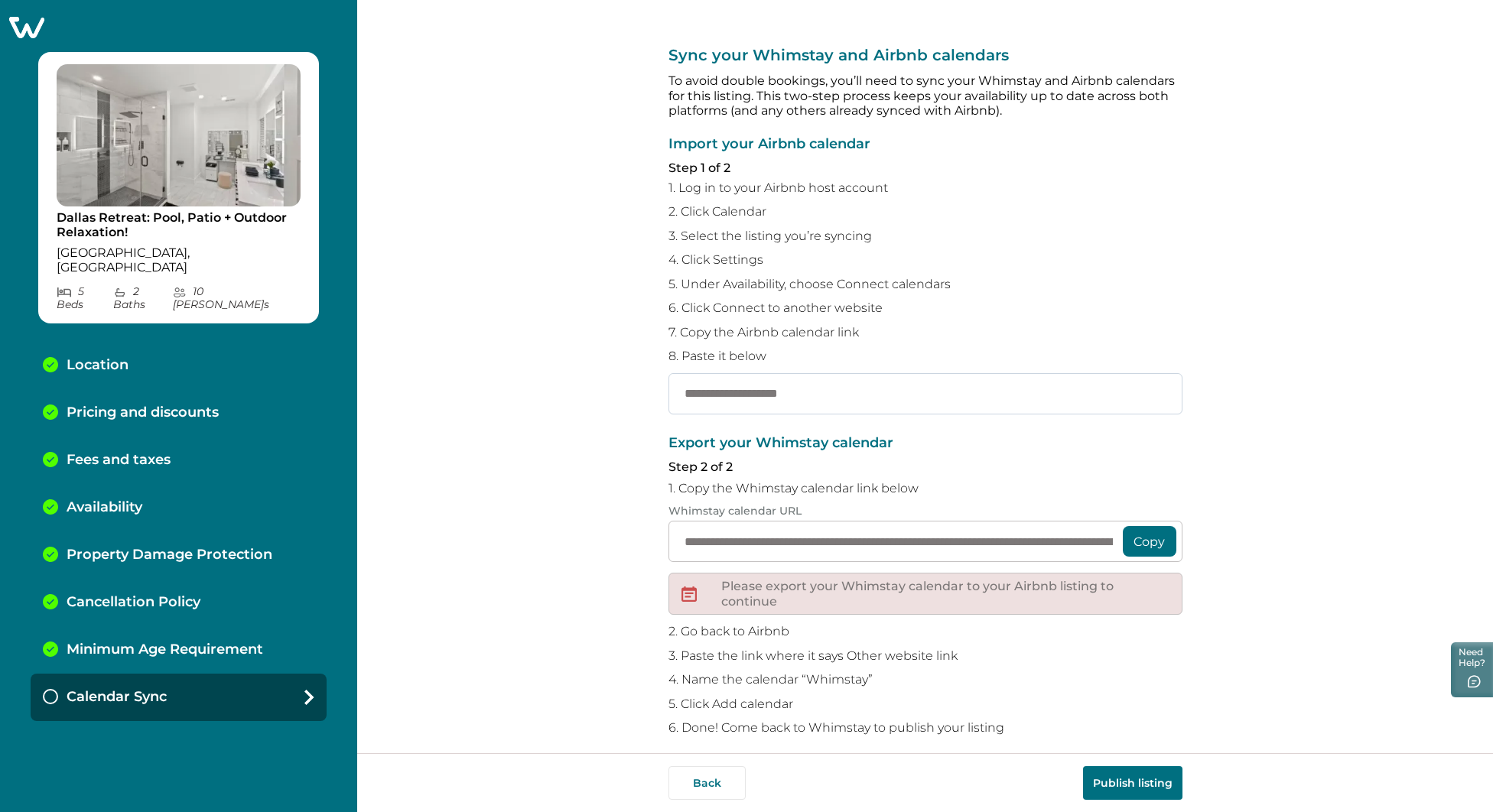
click at [755, 395] on input "text" at bounding box center [924, 393] width 514 height 41
paste input "**********"
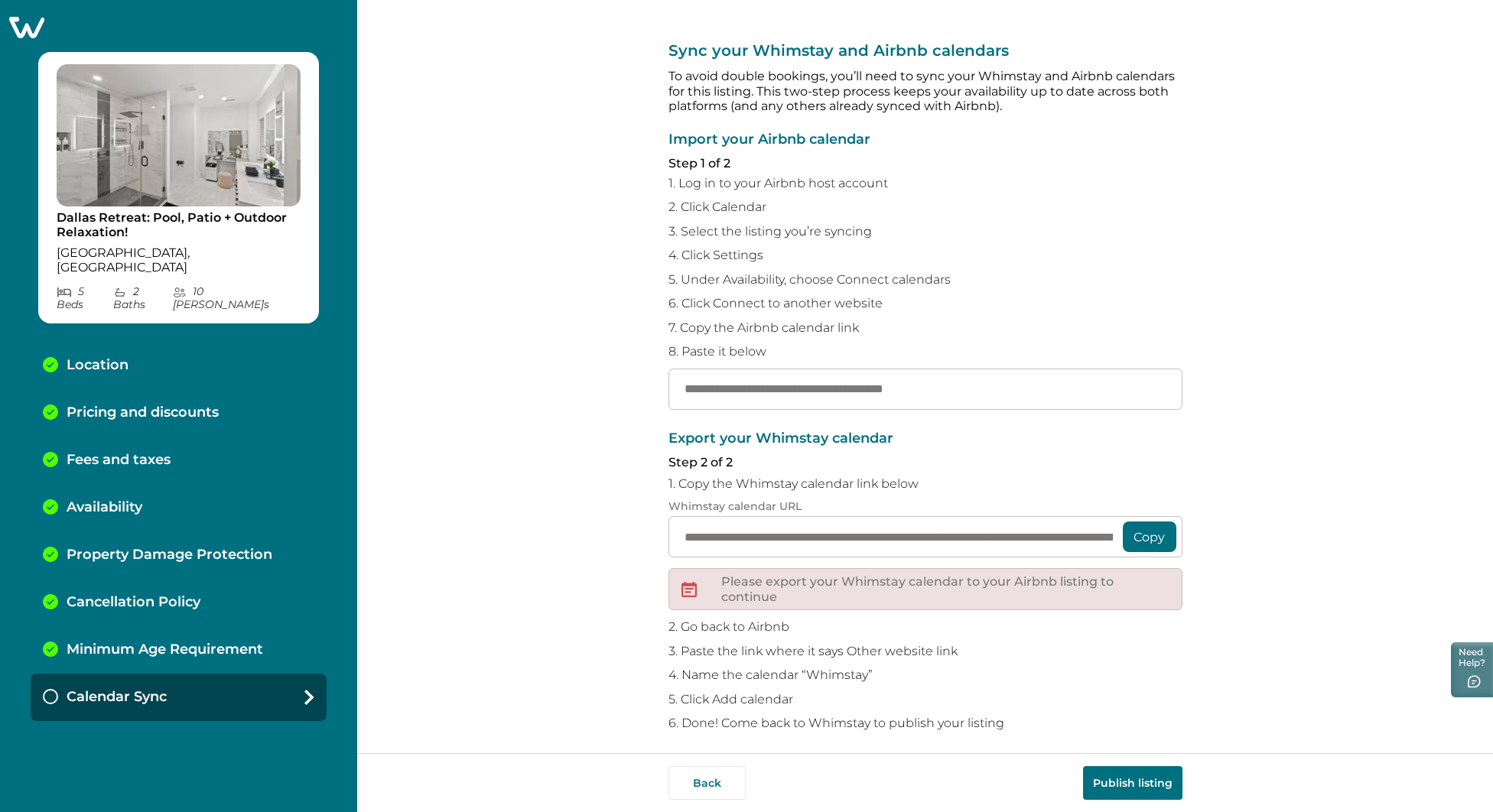
scroll to position [4, 0]
type input "**********"
click at [1139, 781] on button "Publish listing" at bounding box center [1133, 782] width 100 height 34
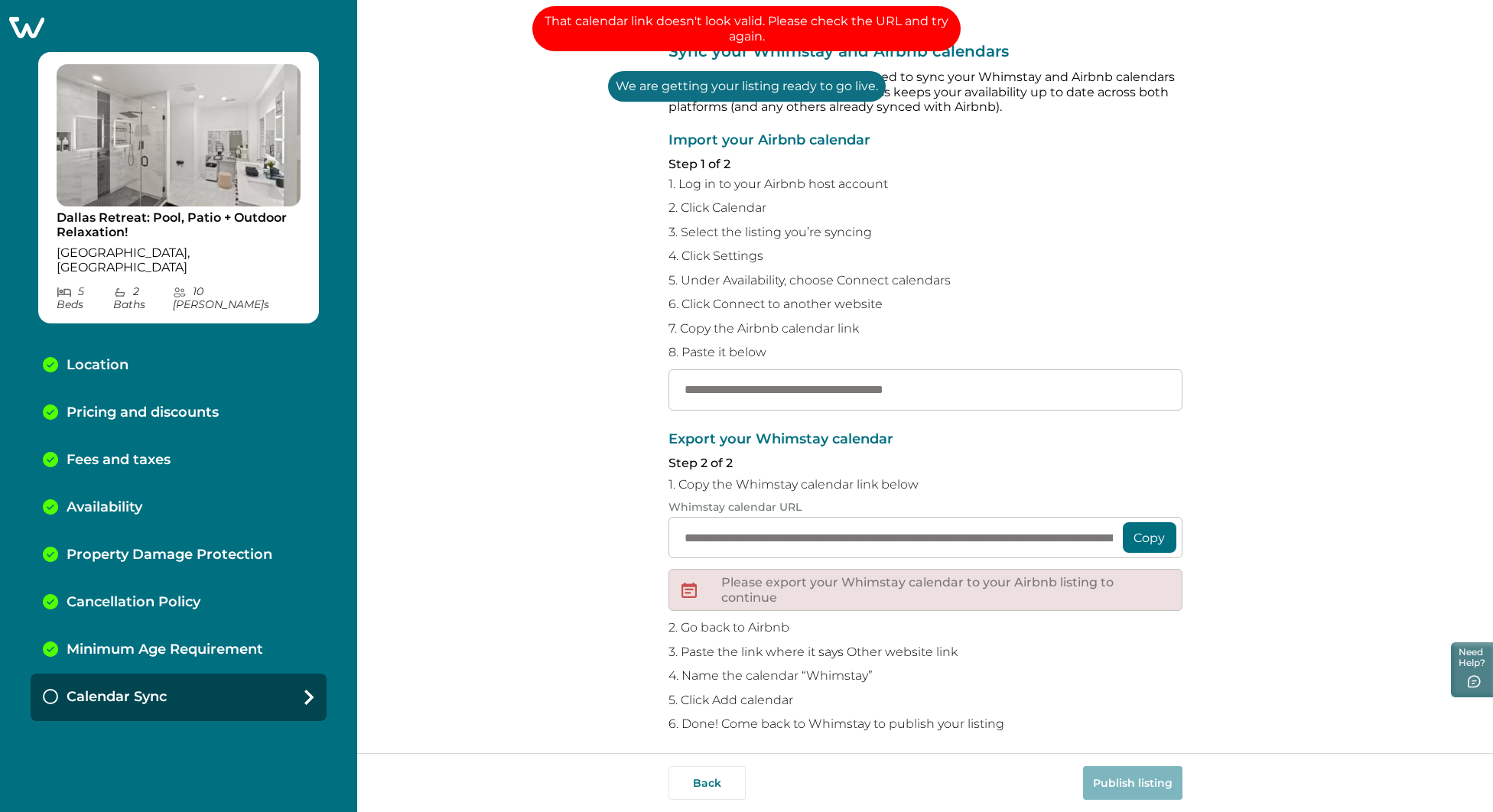
drag, startPoint x: 865, startPoint y: 381, endPoint x: 644, endPoint y: 377, distance: 221.0
click at [646, 378] on div "**********" at bounding box center [924, 376] width 1135 height 753
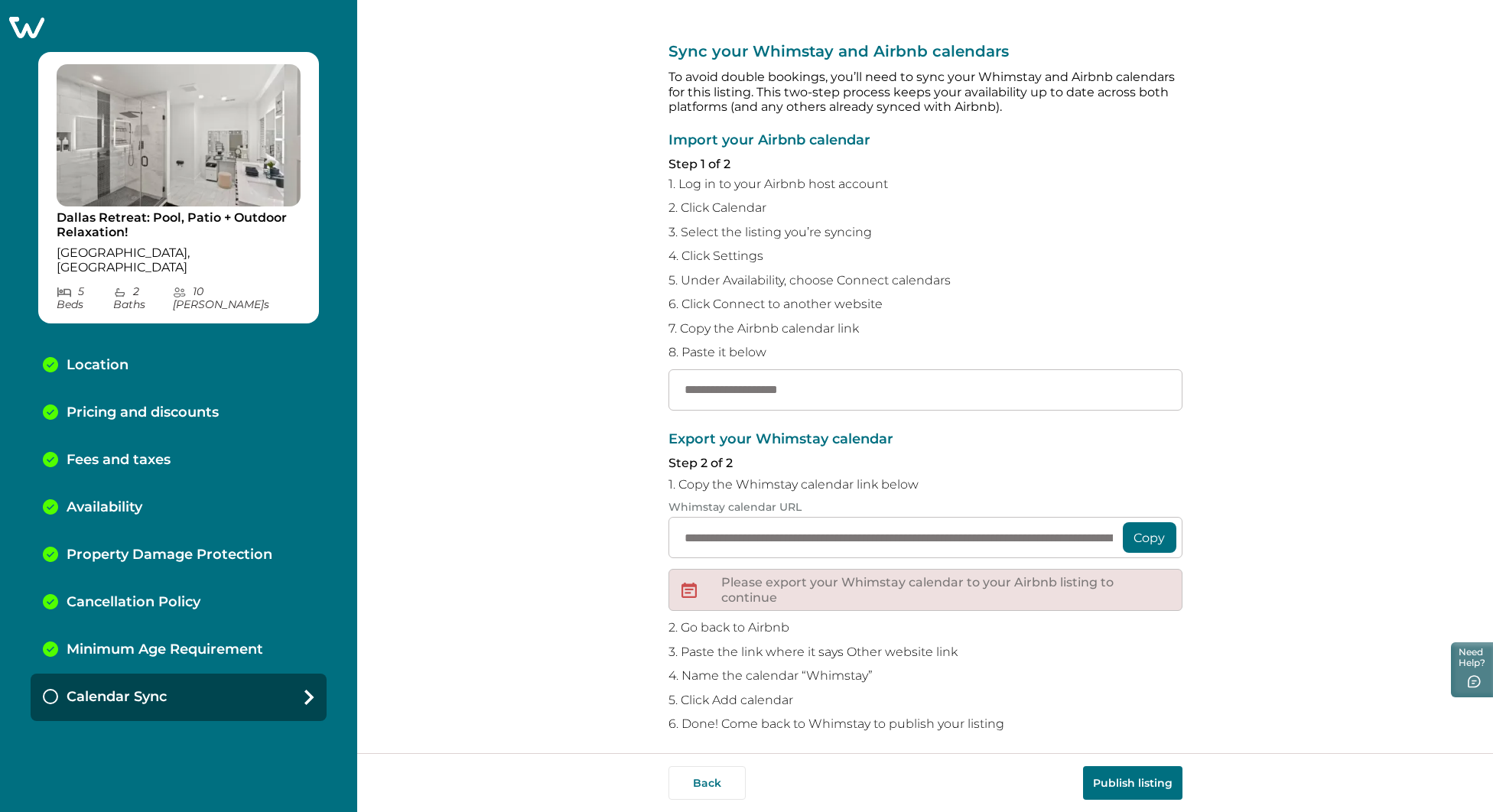
paste input "**********"
type input "**********"
click at [1123, 792] on button "Publish listing" at bounding box center [1133, 782] width 100 height 34
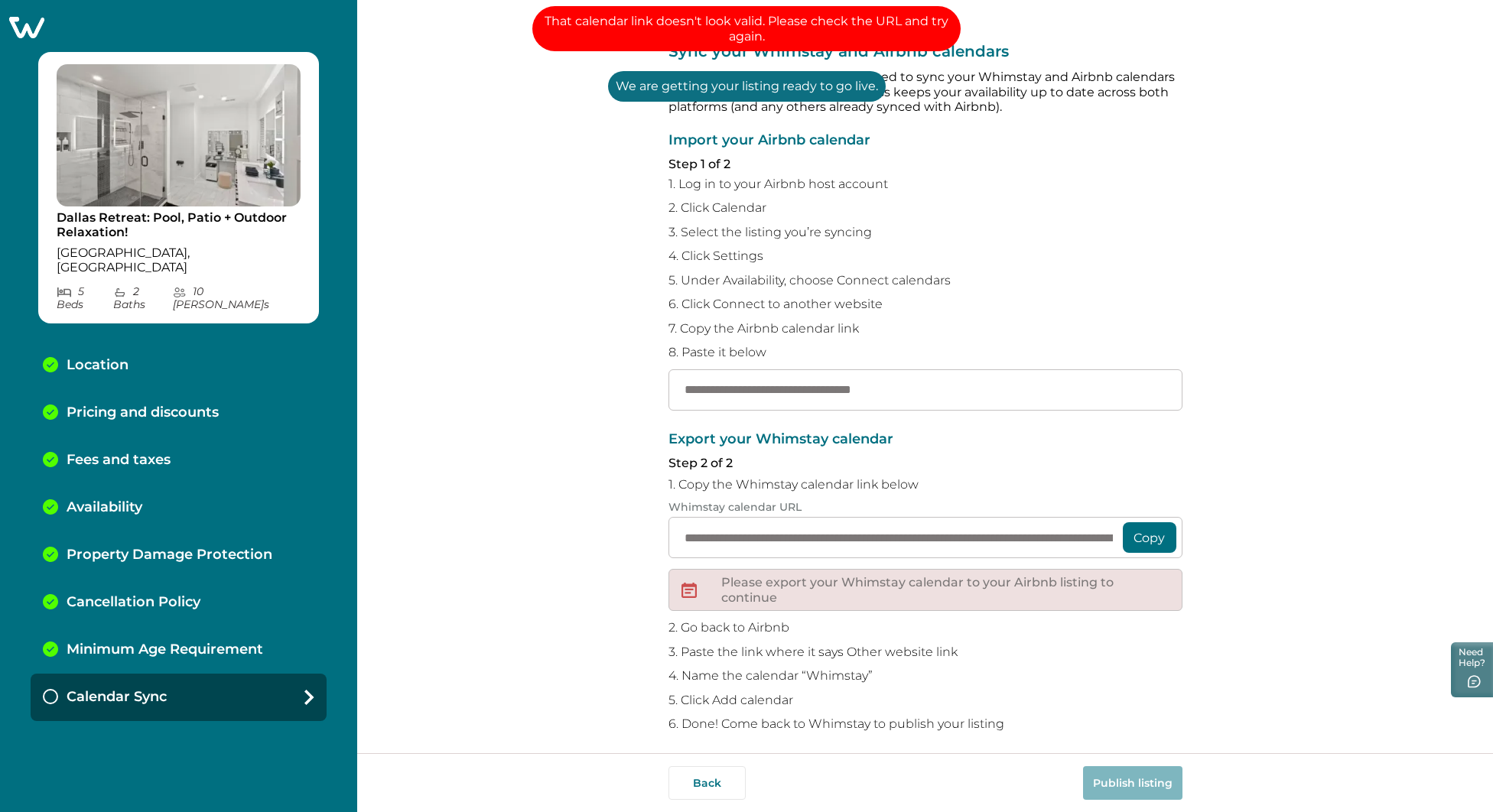
scroll to position [0, 0]
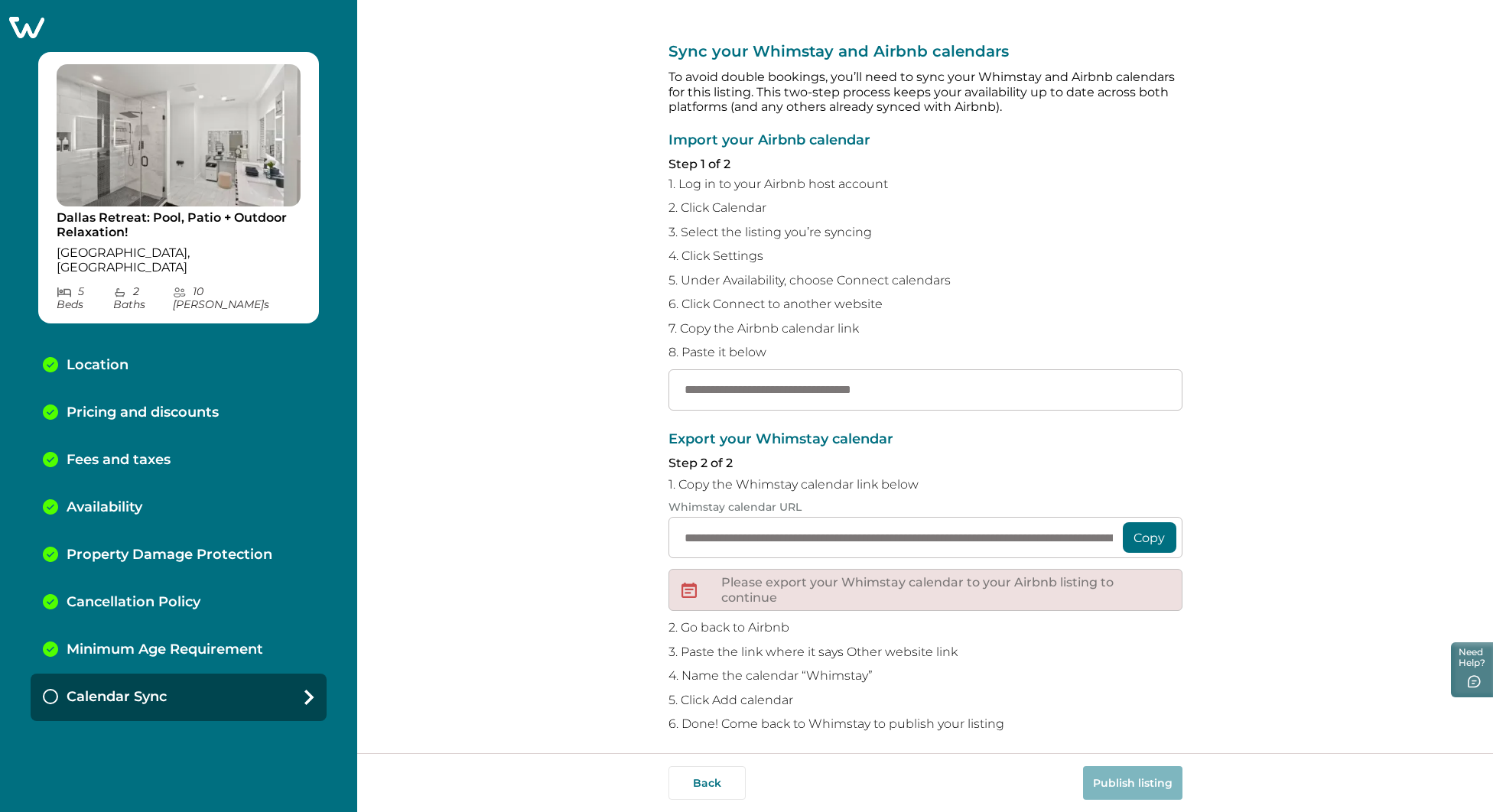
drag, startPoint x: 955, startPoint y: 392, endPoint x: 629, endPoint y: 381, distance: 326.2
click at [631, 381] on div "**********" at bounding box center [924, 376] width 1135 height 753
click at [740, 390] on input "text" at bounding box center [924, 392] width 514 height 41
click at [774, 390] on input "text" at bounding box center [924, 392] width 514 height 41
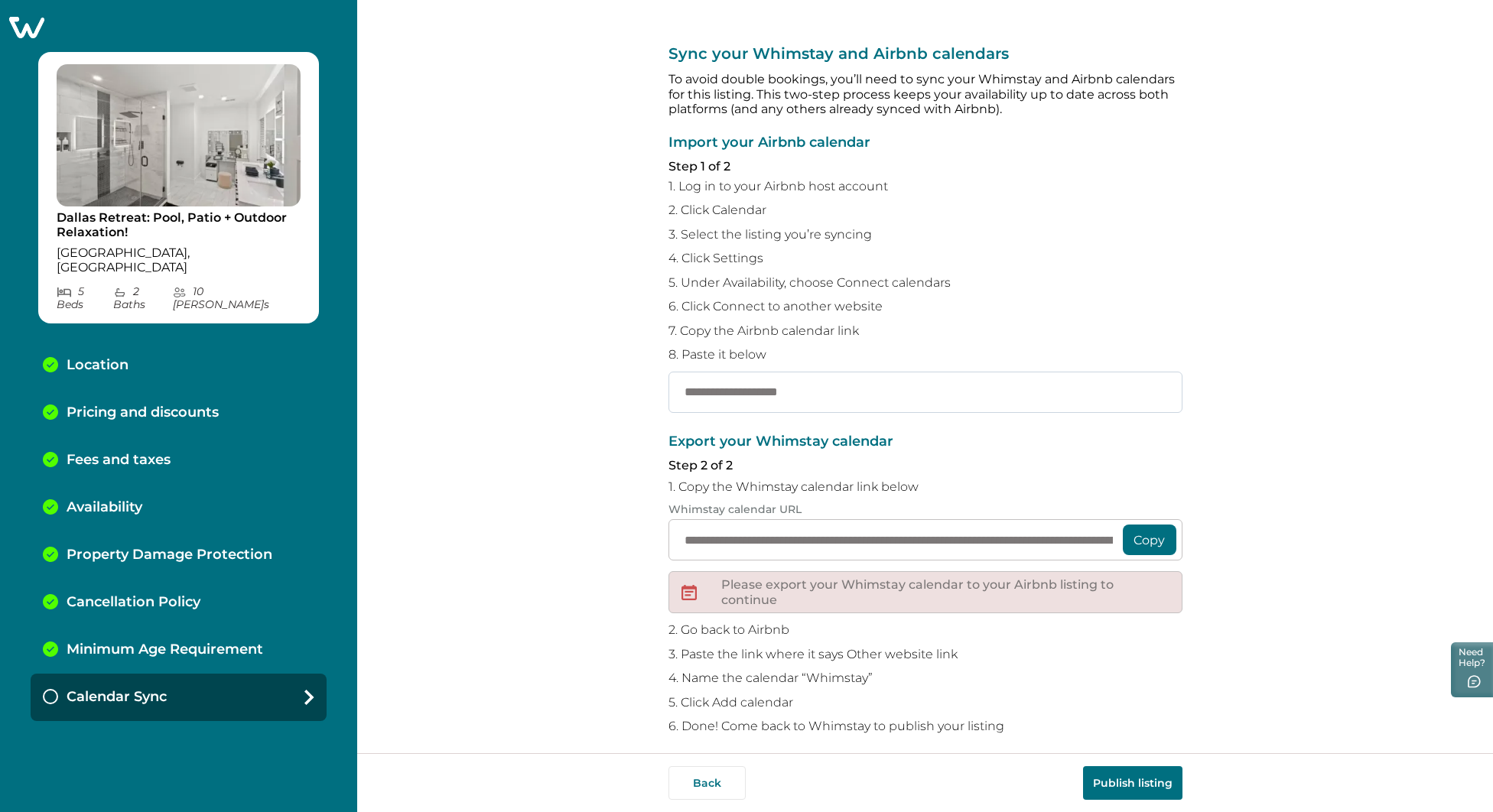
paste input "**********"
click at [739, 315] on div "**********" at bounding box center [924, 273] width 514 height 277
click at [785, 488] on div "**********" at bounding box center [924, 581] width 514 height 299
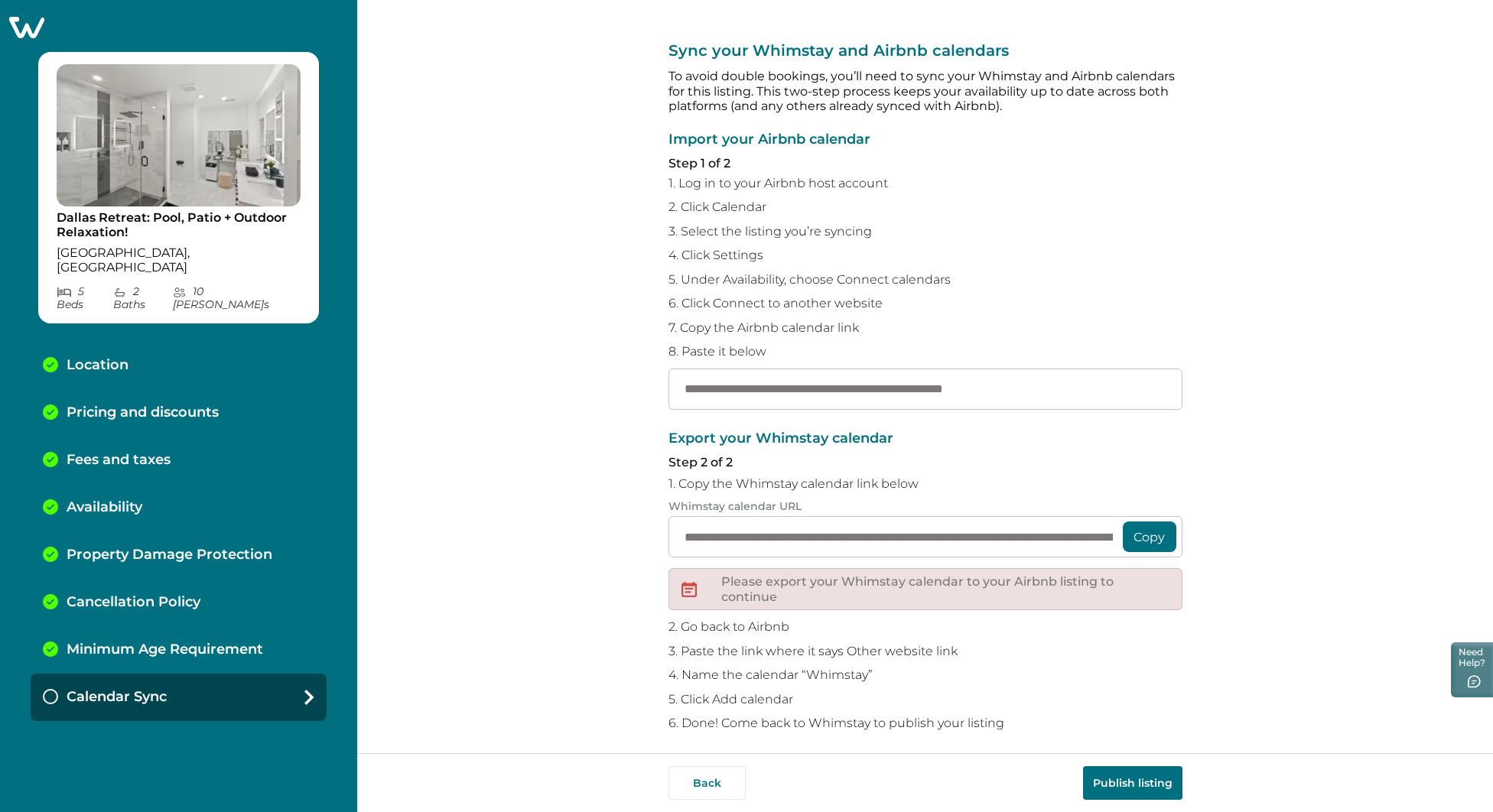
scroll to position [4, 0]
click at [1129, 788] on button "Publish listing" at bounding box center [1133, 782] width 100 height 34
drag, startPoint x: 926, startPoint y: 383, endPoint x: 833, endPoint y: 379, distance: 93.1
click at [833, 379] on input "**********" at bounding box center [924, 390] width 514 height 41
type input "**********"
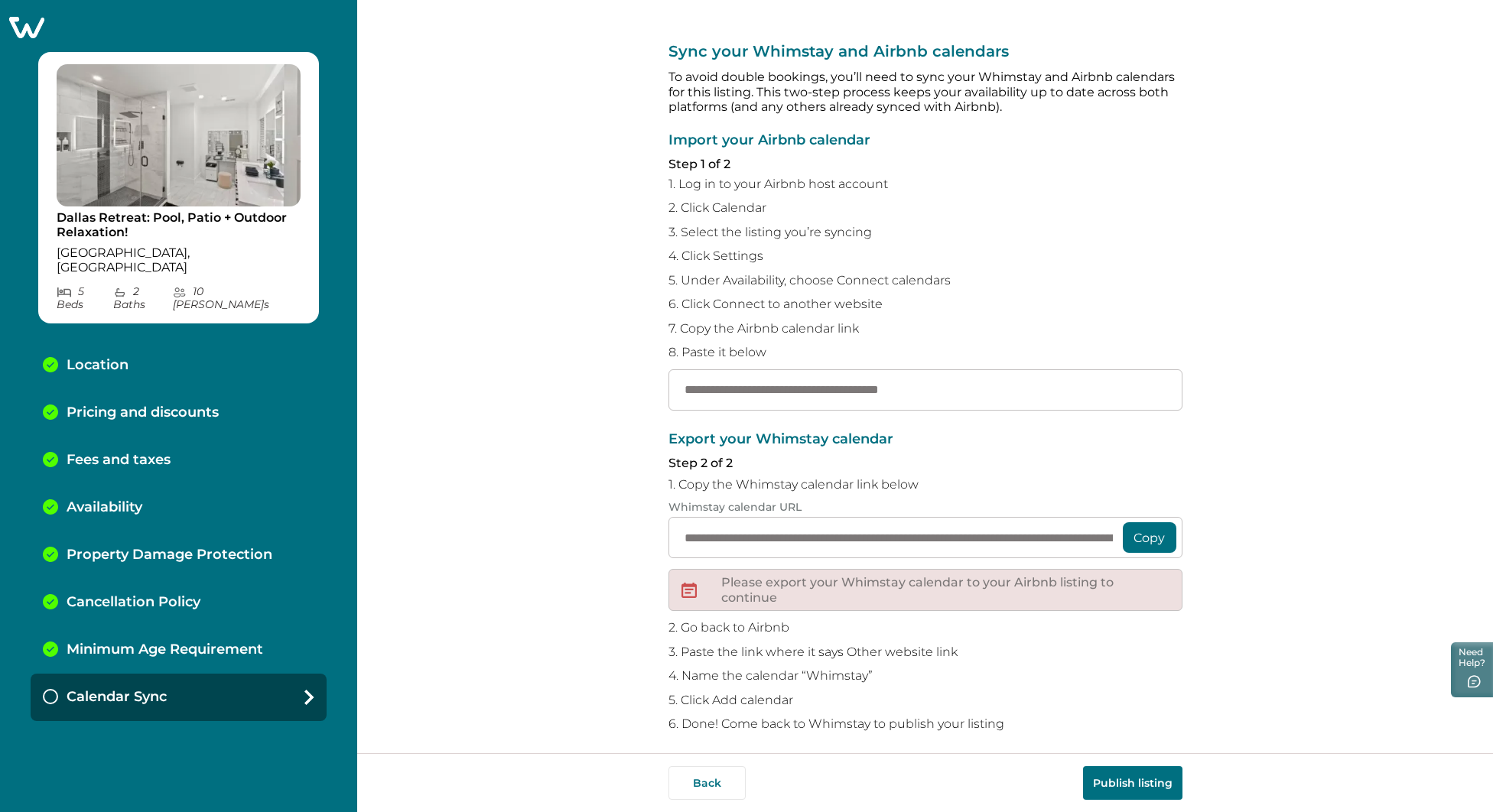
click at [1118, 780] on button "Publish listing" at bounding box center [1133, 782] width 100 height 34
